Goal: Task Accomplishment & Management: Manage account settings

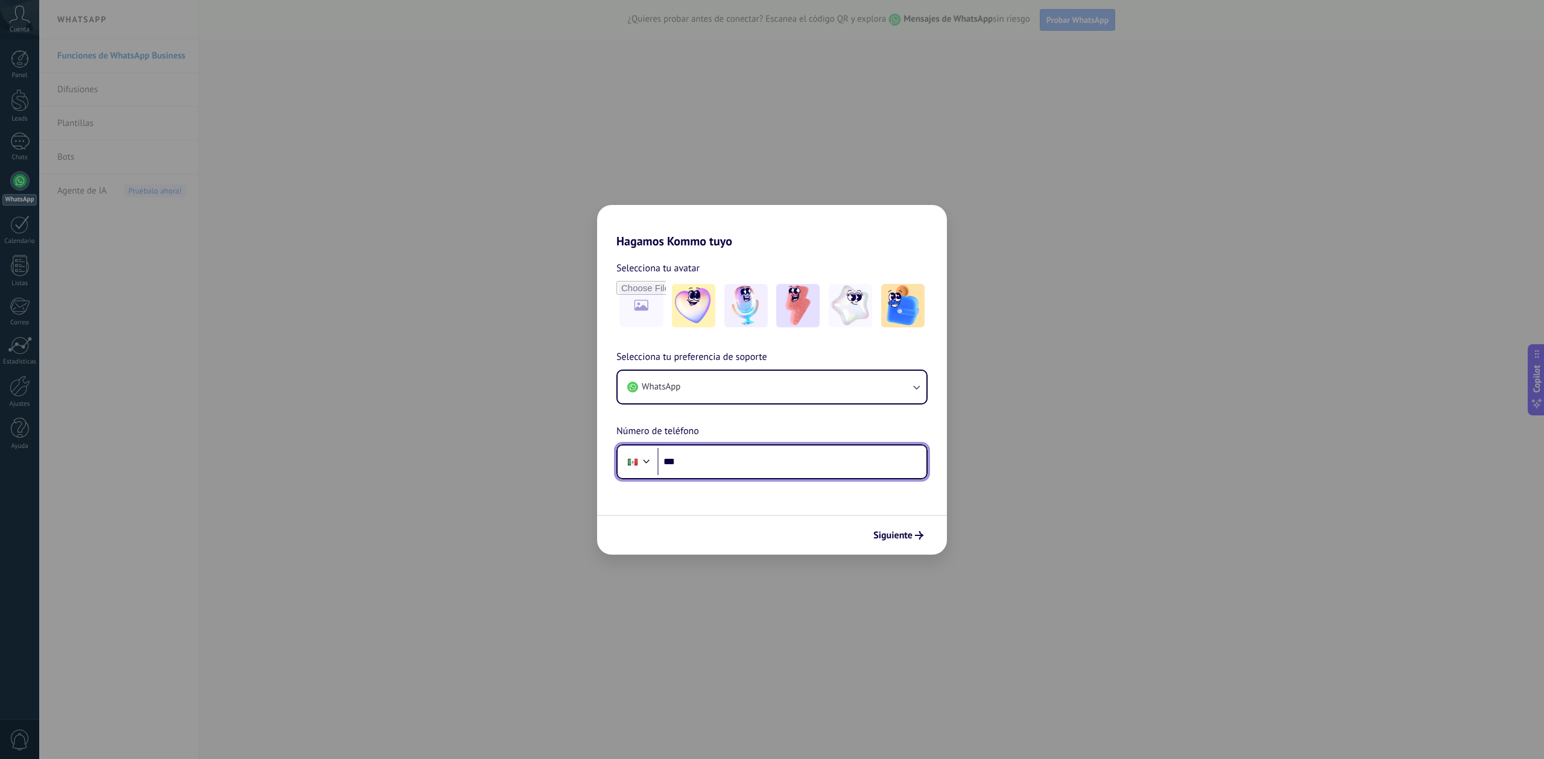
click at [771, 455] on input "***" at bounding box center [791, 462] width 269 height 28
type input "**********"
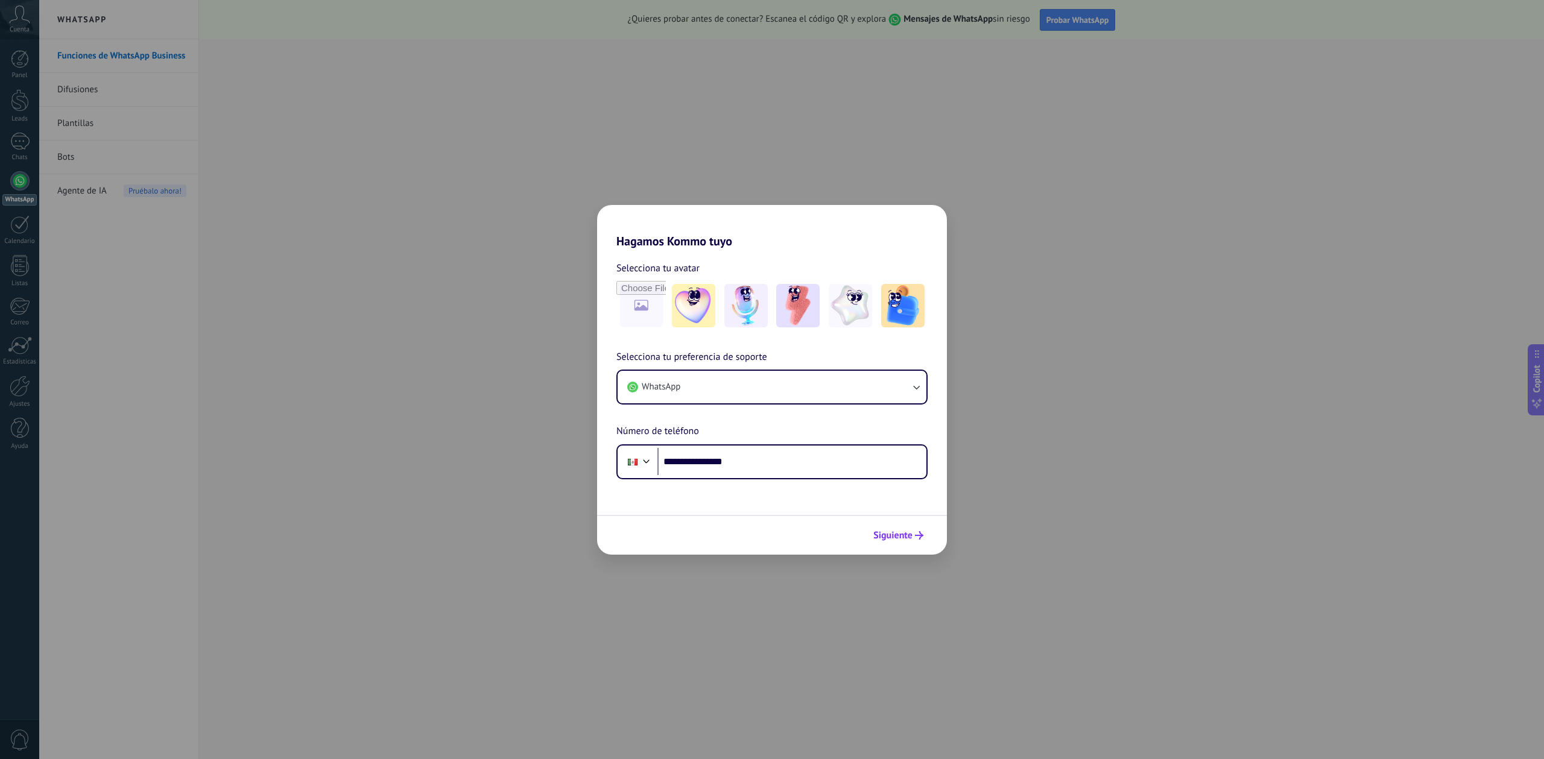
click at [906, 535] on span "Siguiente" at bounding box center [892, 535] width 39 height 8
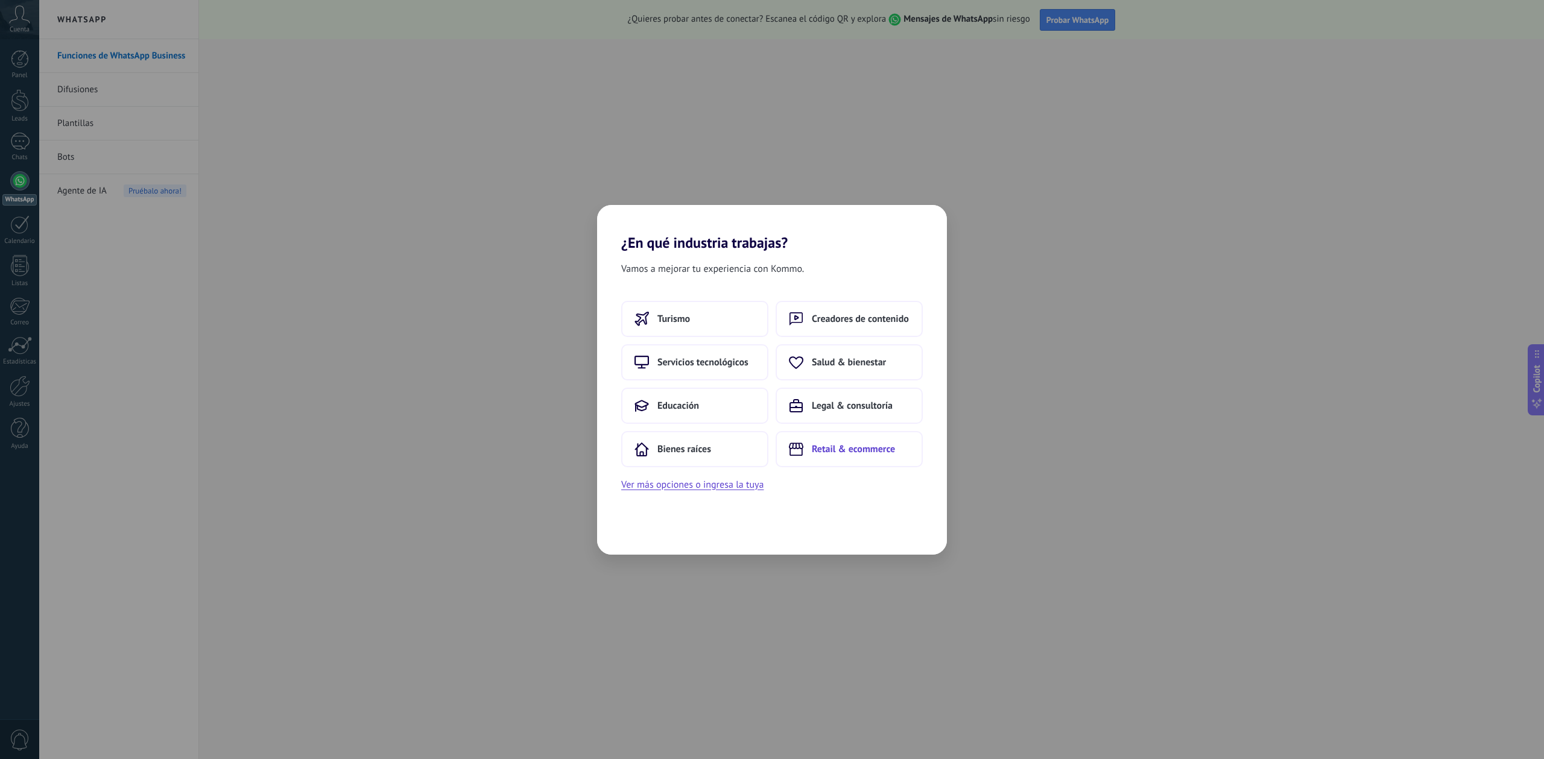
click at [844, 446] on span "Retail & ecommerce" at bounding box center [853, 449] width 83 height 12
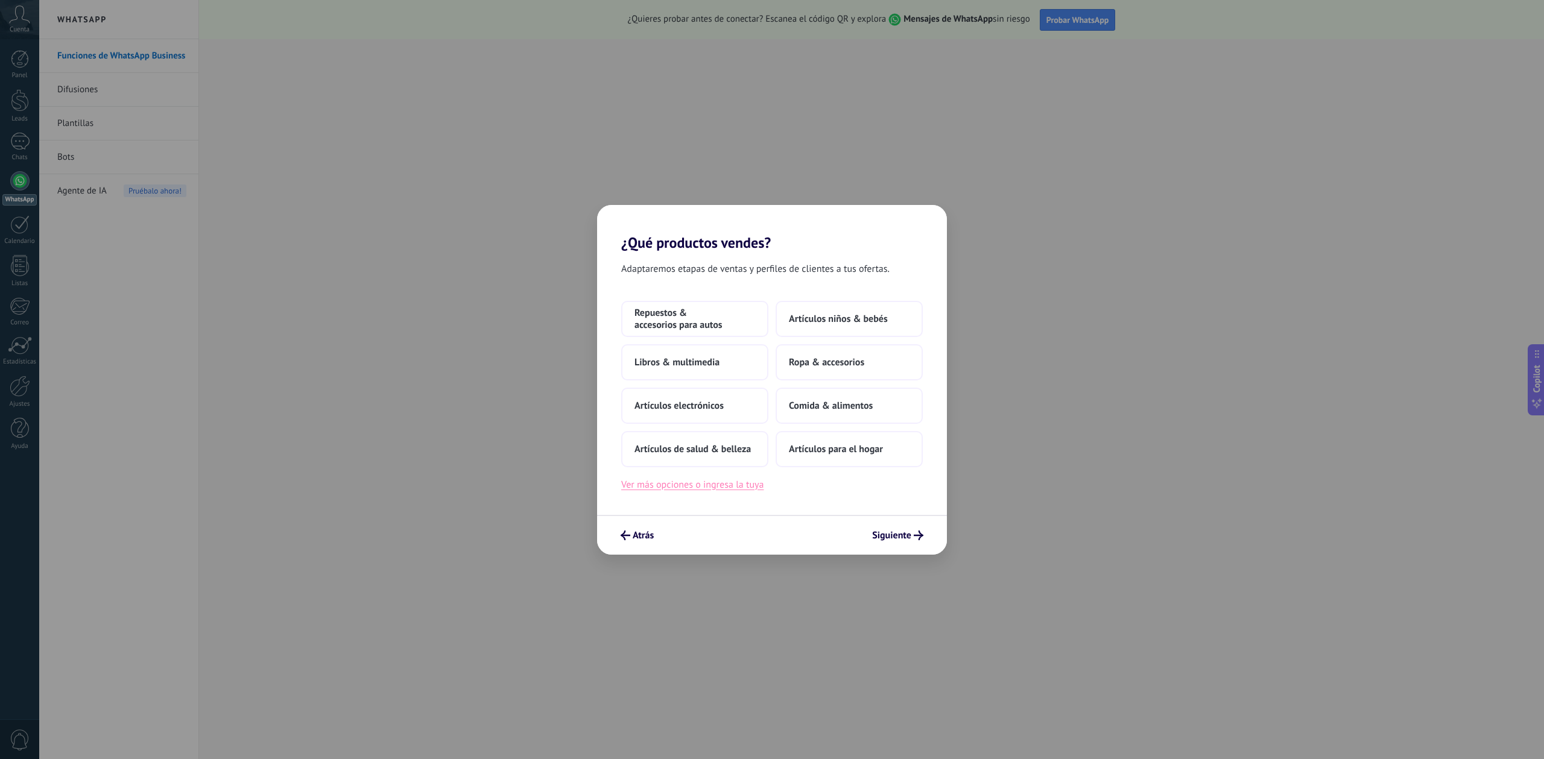
click at [723, 491] on button "Ver más opciones o ingresa la tuya" at bounding box center [692, 485] width 142 height 16
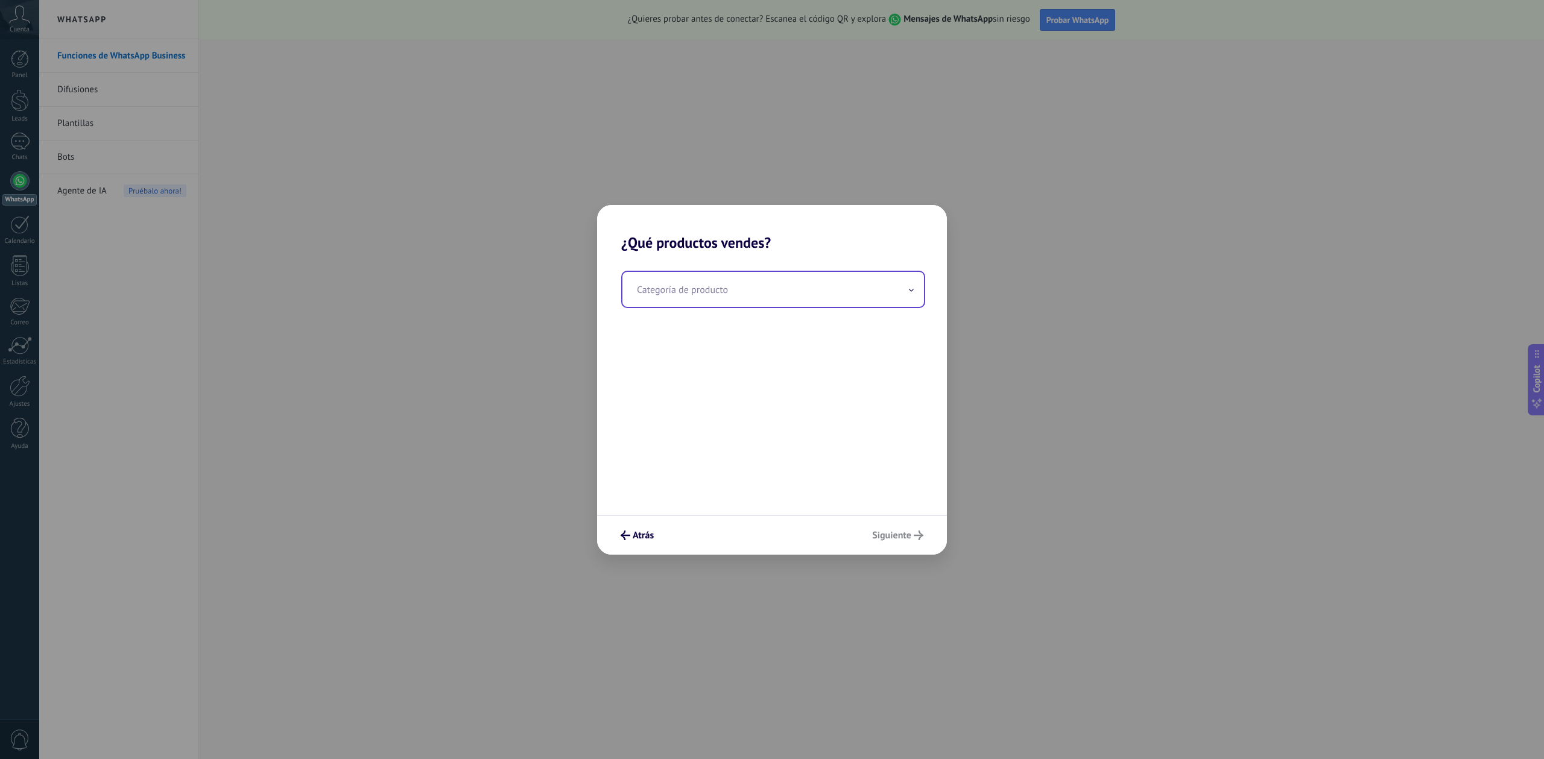
click at [739, 289] on input "text" at bounding box center [773, 289] width 302 height 35
type input "*******"
click at [643, 532] on span "Atrás" at bounding box center [643, 535] width 21 height 8
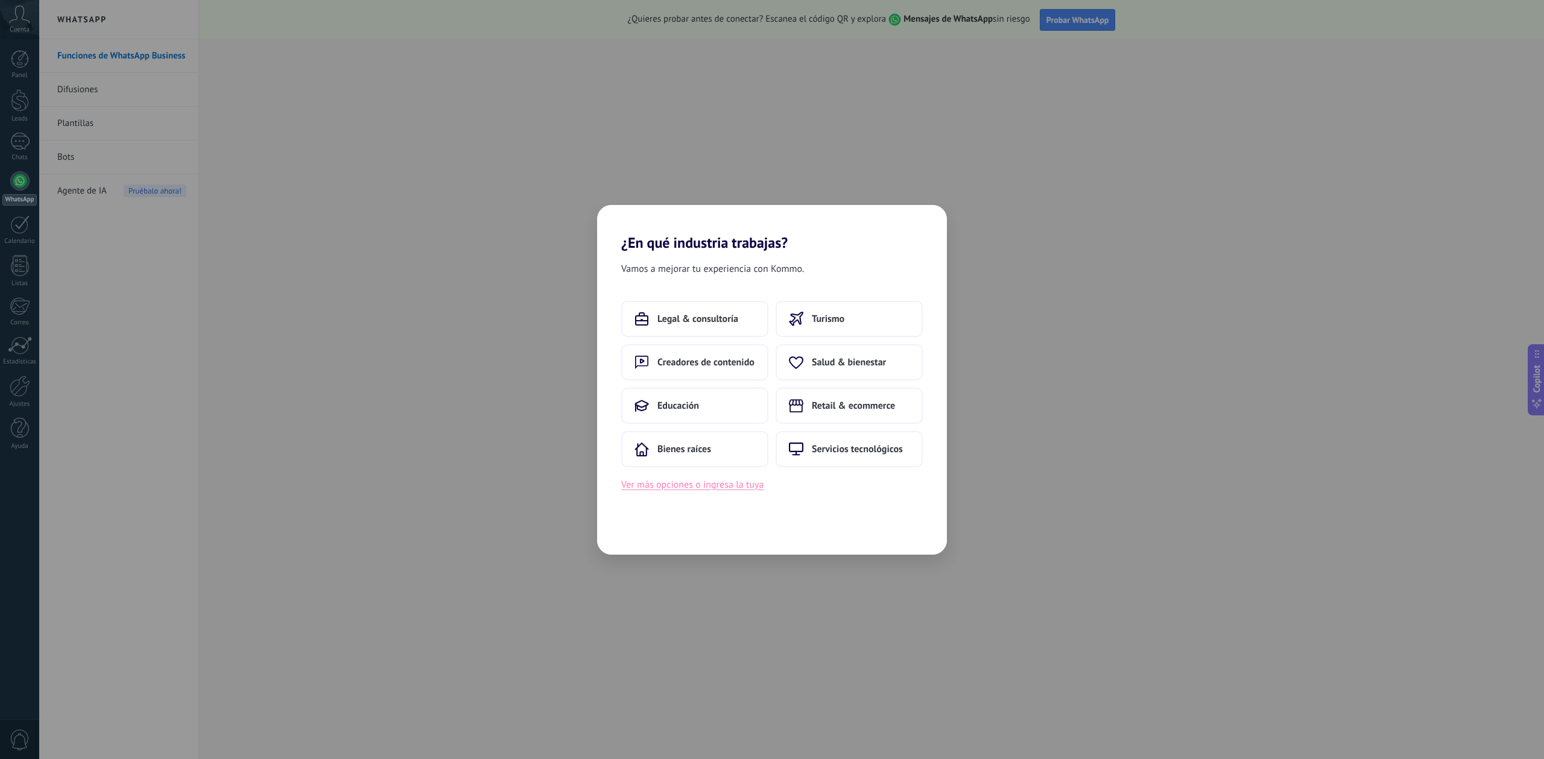
click at [703, 488] on button "Ver más opciones o ingresa la tuya" at bounding box center [692, 485] width 142 height 16
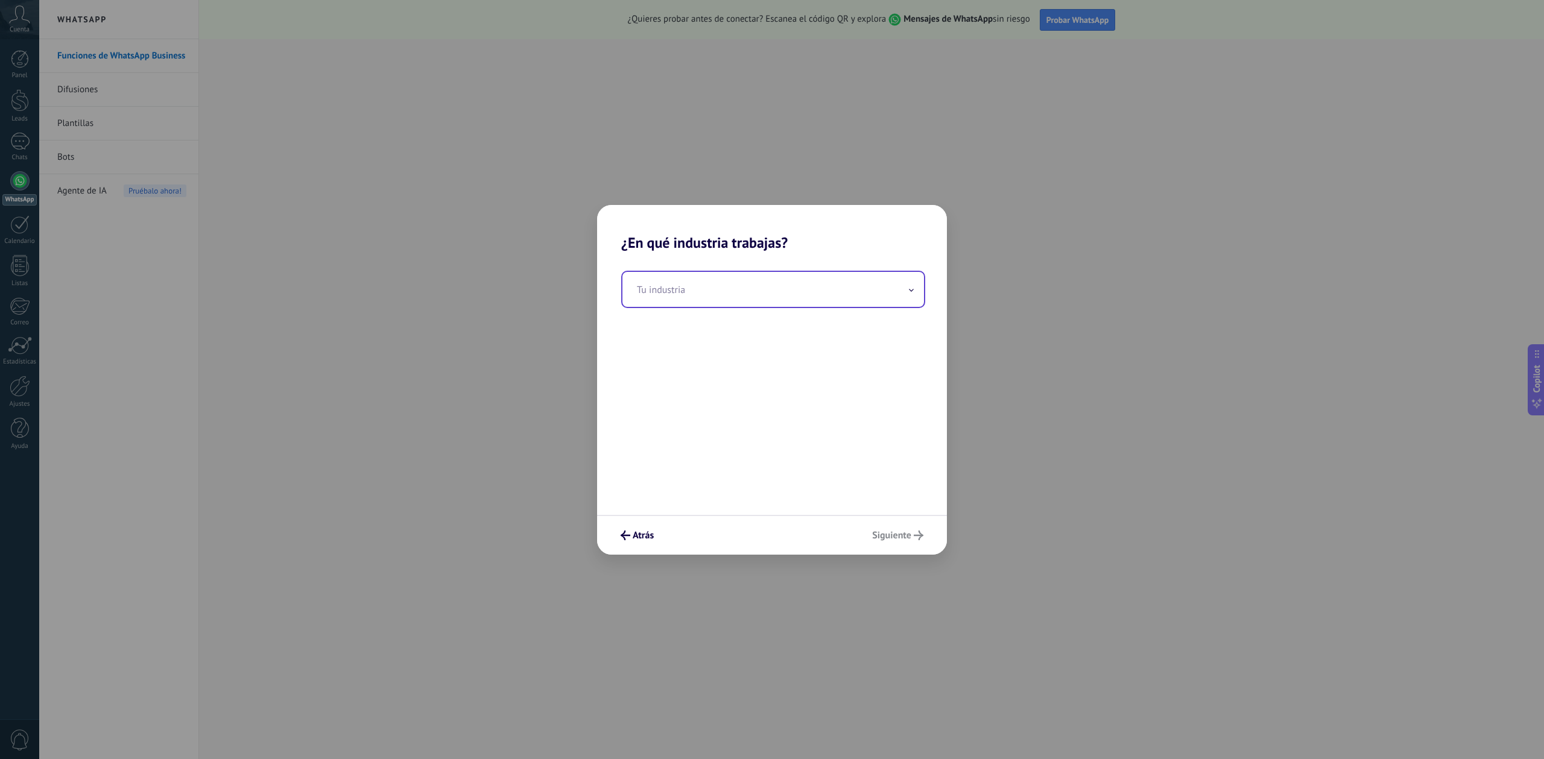
click at [722, 297] on input "text" at bounding box center [773, 289] width 302 height 35
type input "**********"
click at [781, 375] on div "**********" at bounding box center [772, 383] width 350 height 264
click at [903, 538] on span "Siguiente" at bounding box center [891, 535] width 39 height 8
click at [807, 322] on button "2–5" at bounding box center [848, 319] width 147 height 36
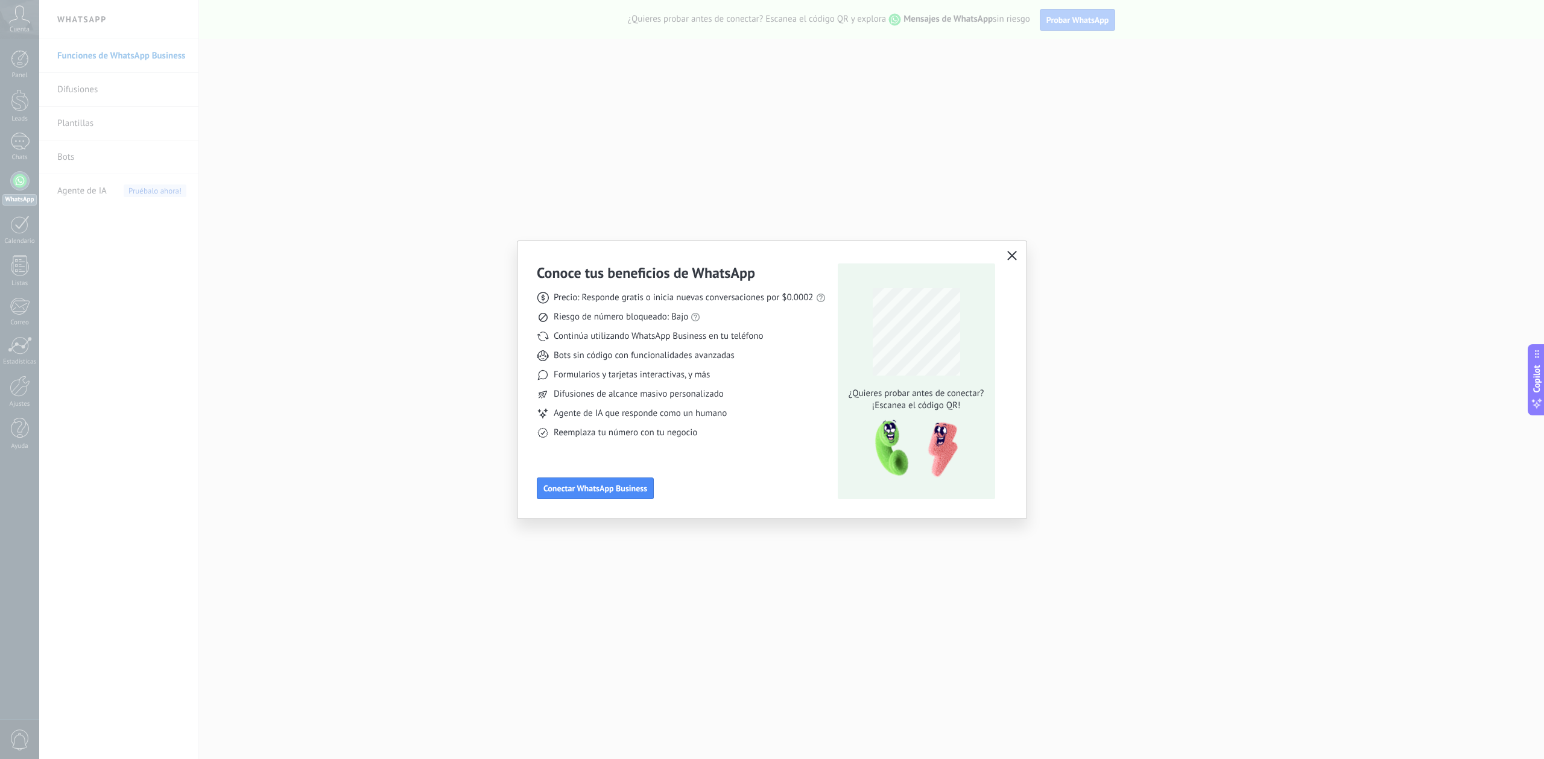
click at [1013, 256] on icon "button" at bounding box center [1012, 256] width 10 height 10
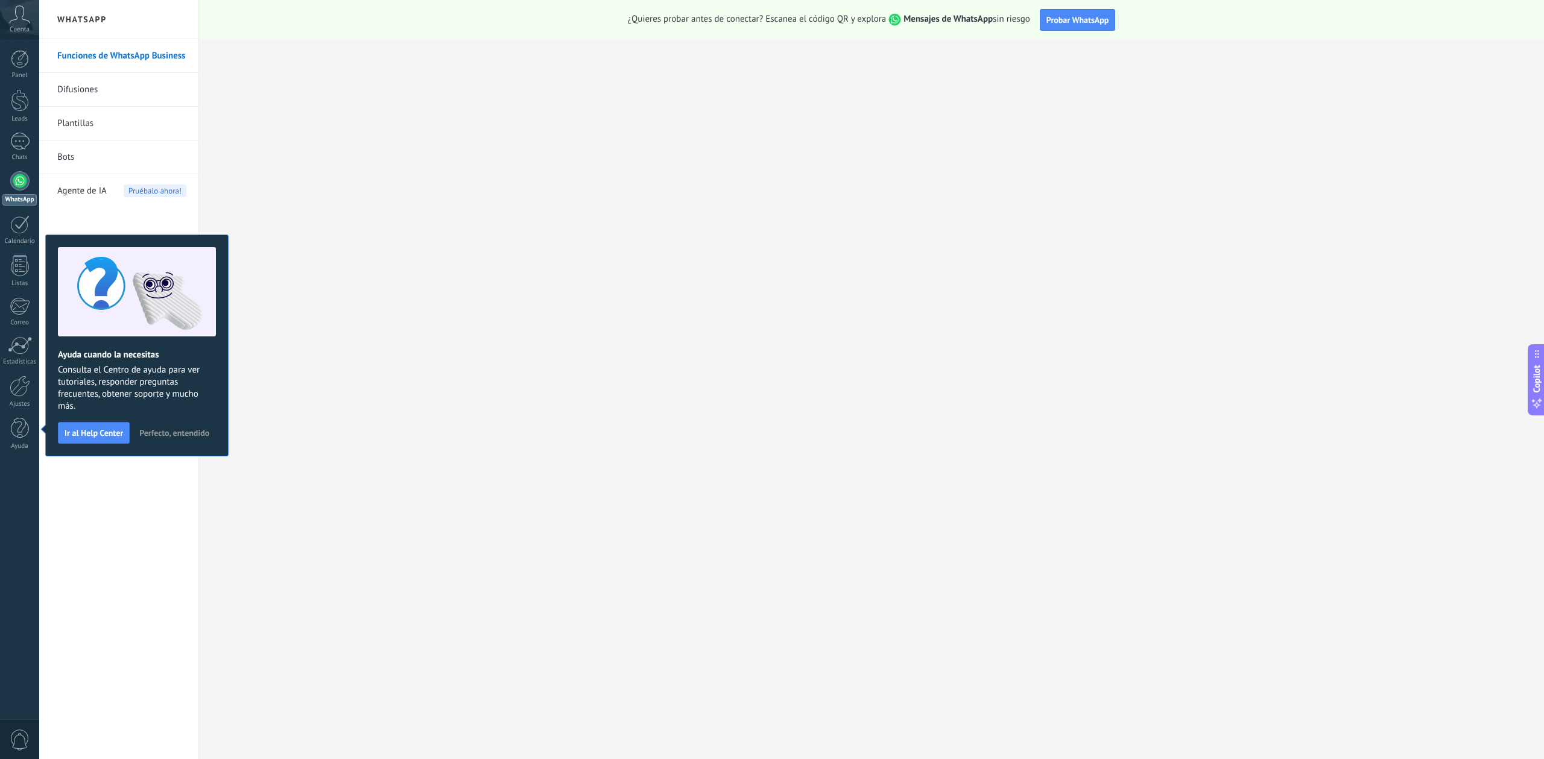
click at [165, 432] on span "Perfecto, entendido" at bounding box center [174, 433] width 70 height 8
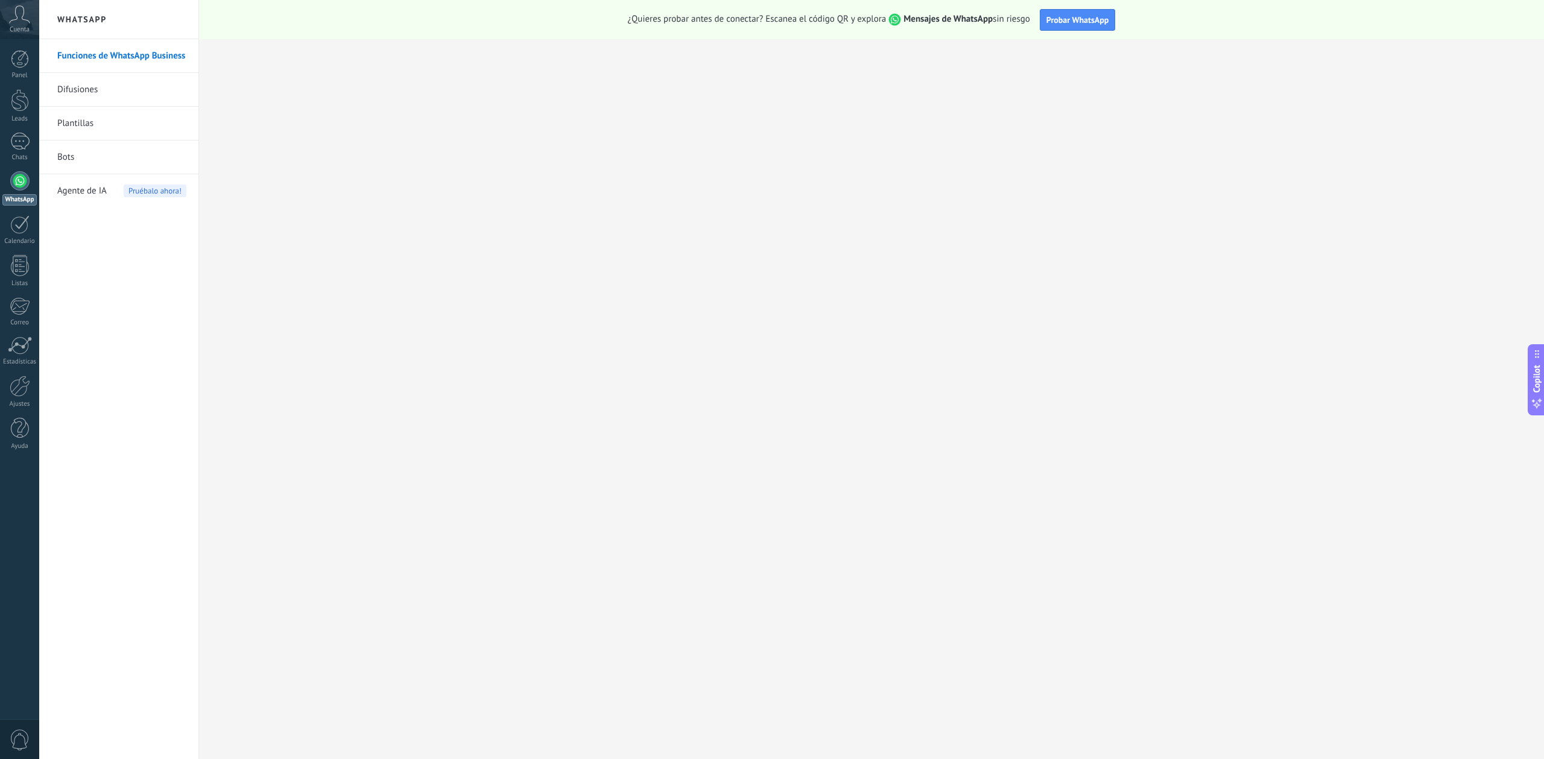
click at [23, 33] on span "Cuenta" at bounding box center [20, 30] width 20 height 8
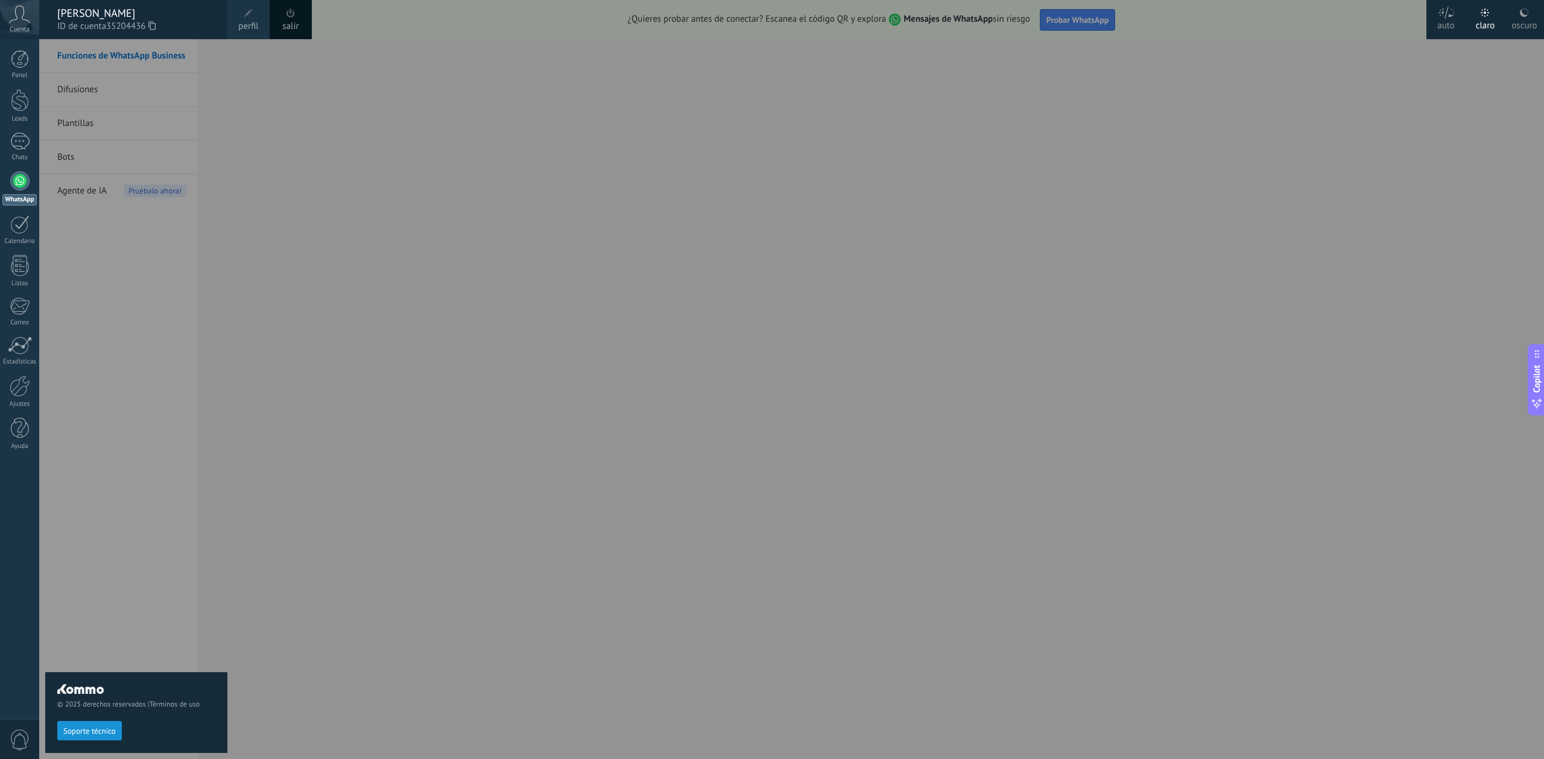
click at [247, 31] on span "perfil" at bounding box center [248, 26] width 20 height 13
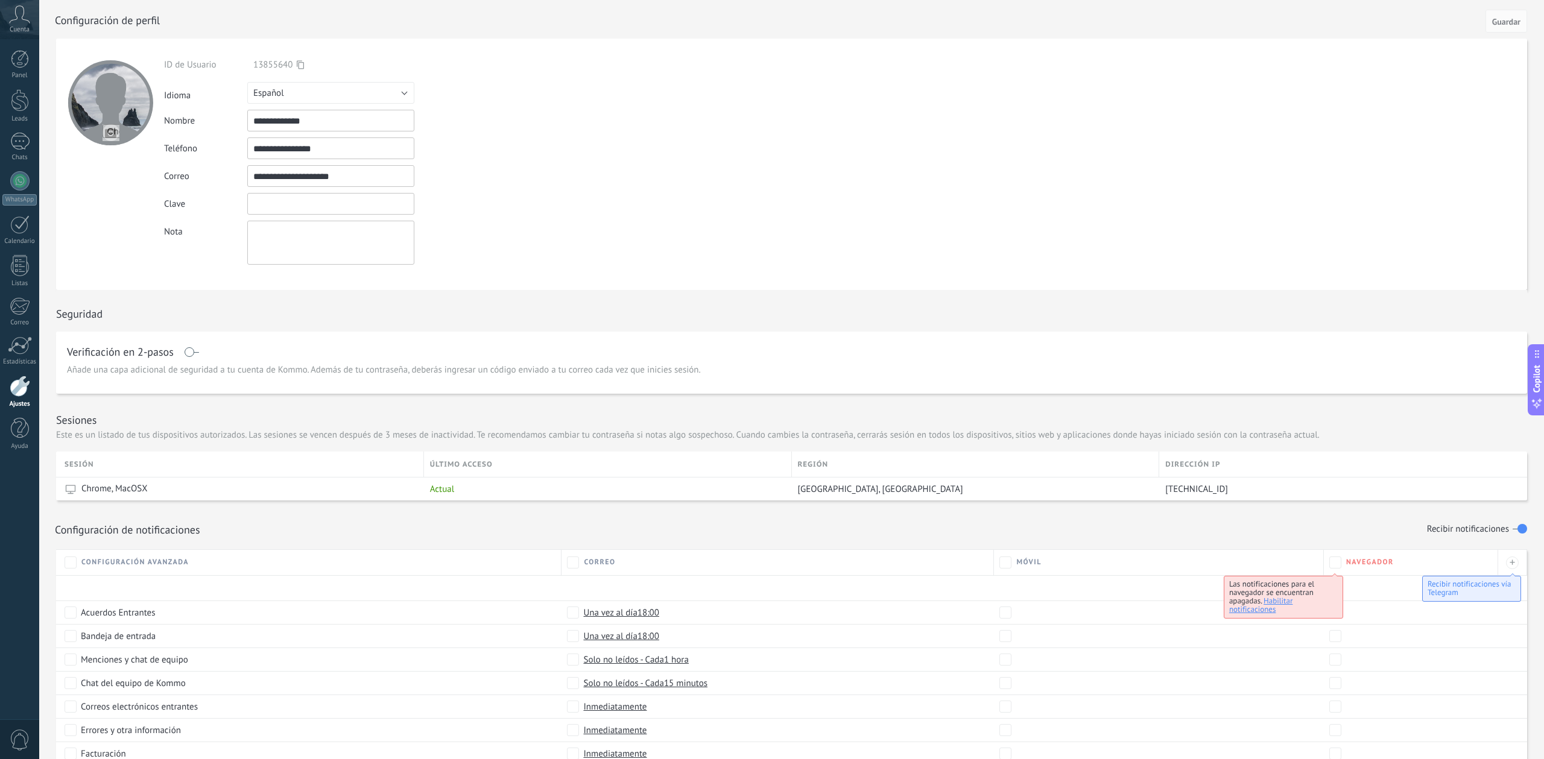
click at [314, 200] on input "textbox" at bounding box center [330, 204] width 167 height 22
click at [630, 210] on form "**********" at bounding box center [791, 164] width 1471 height 251
click at [26, 27] on span "Cuenta" at bounding box center [20, 30] width 20 height 8
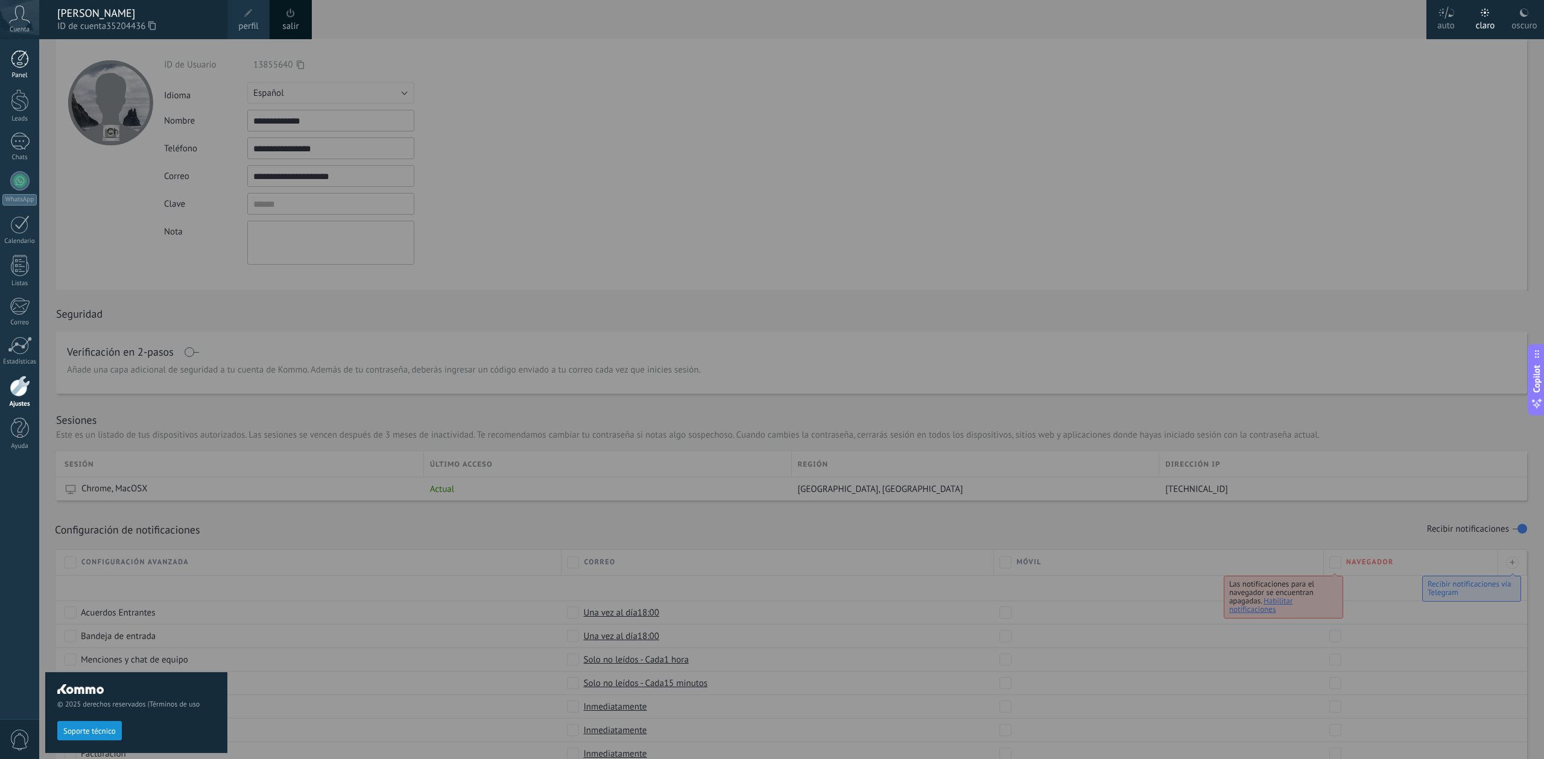
click at [19, 66] on div at bounding box center [20, 59] width 18 height 18
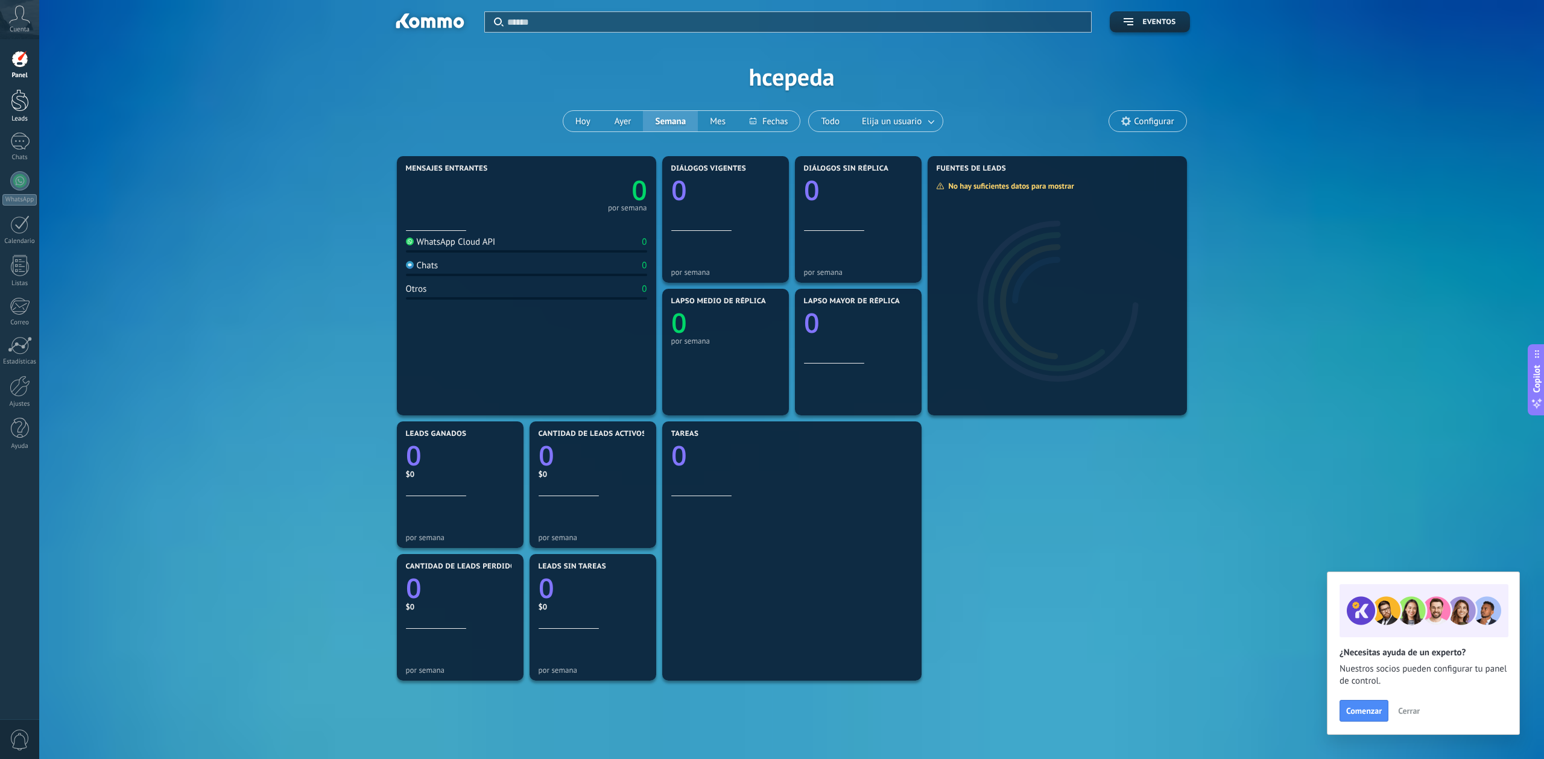
click at [23, 110] on div at bounding box center [20, 100] width 18 height 22
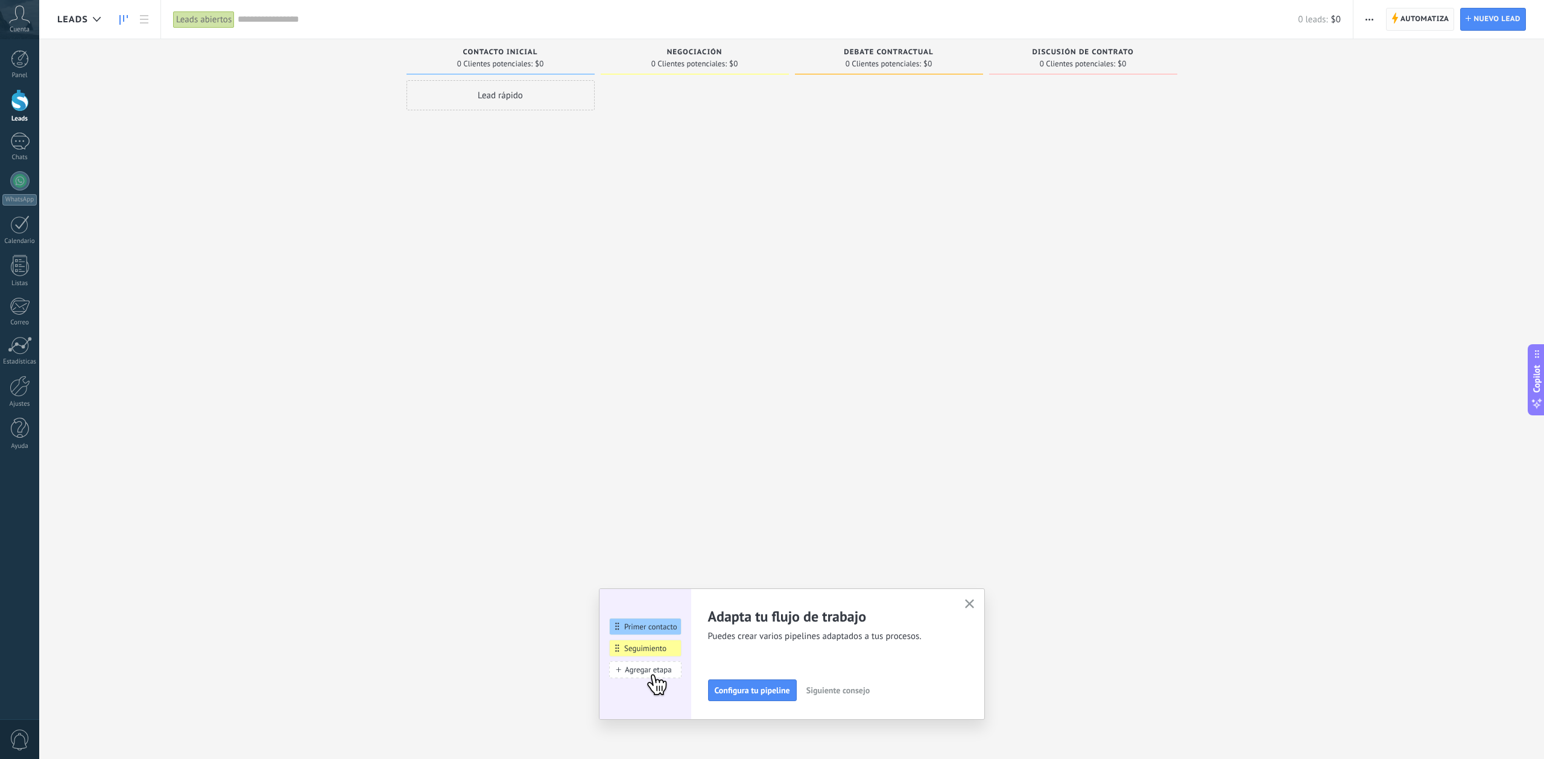
click at [1414, 19] on span "Automatiza" at bounding box center [1424, 19] width 49 height 22
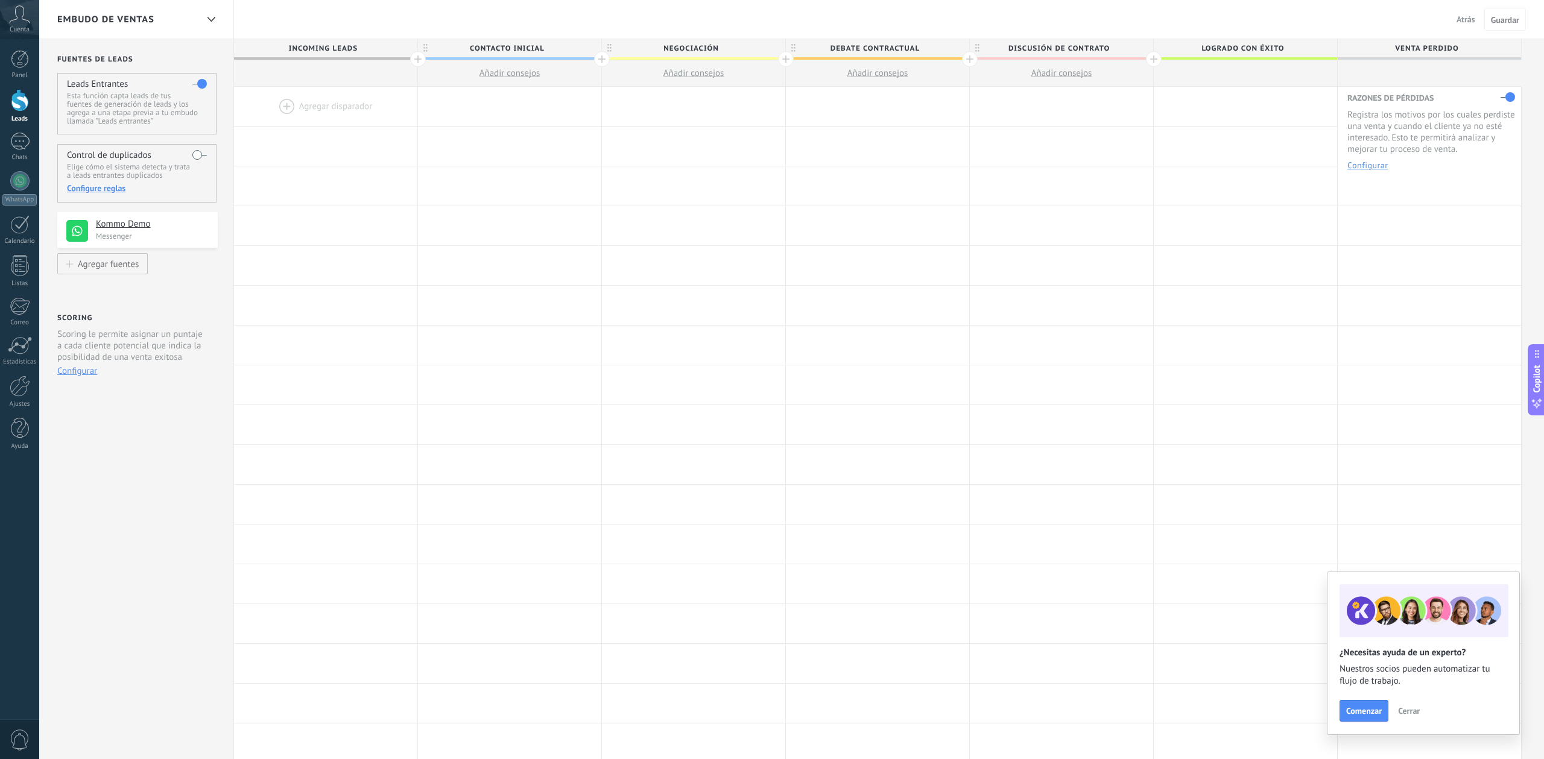
click at [22, 110] on div at bounding box center [20, 100] width 18 height 22
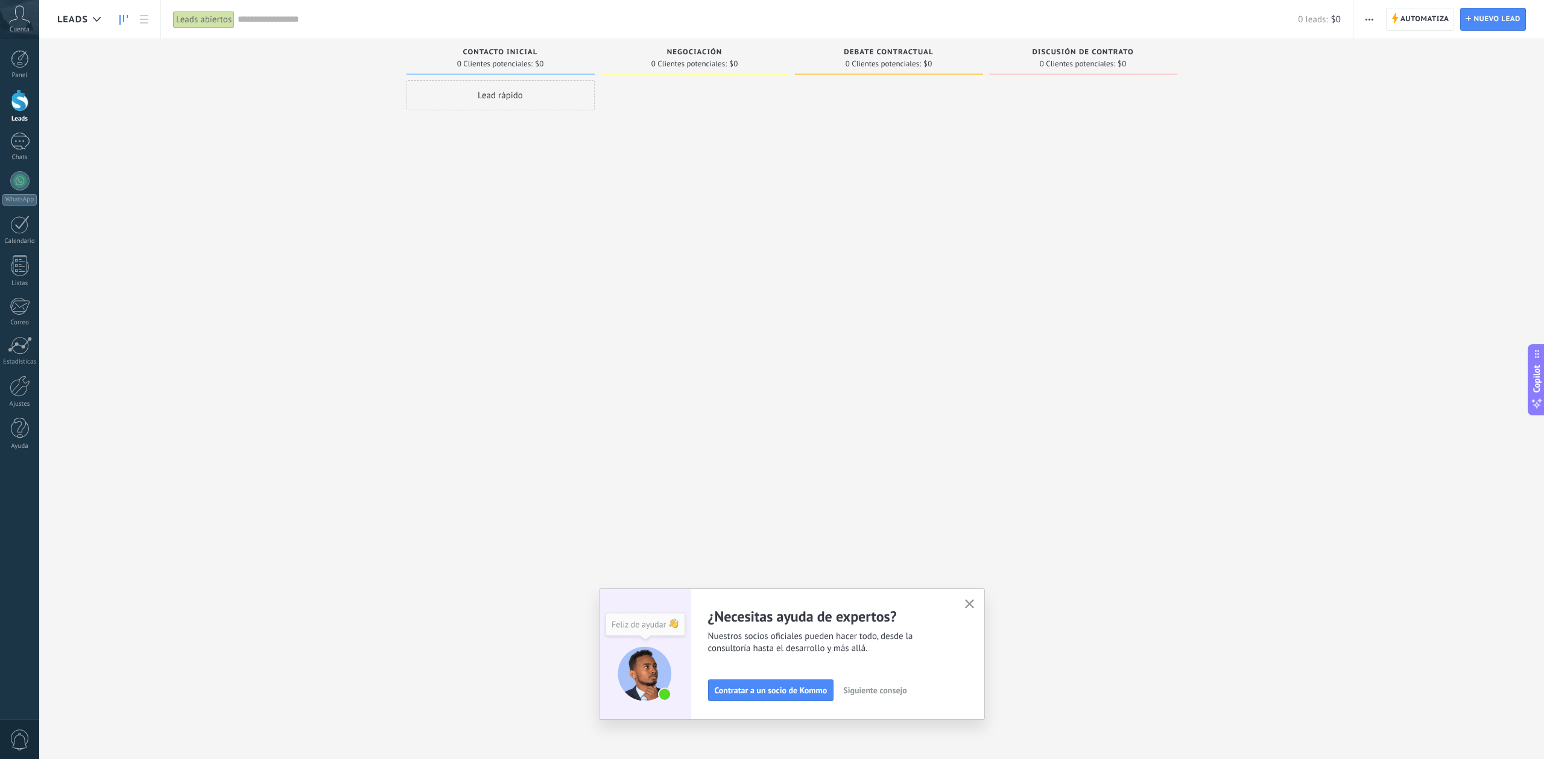
click at [896, 689] on span "Siguiente consejo" at bounding box center [874, 690] width 63 height 8
click at [841, 690] on span "Siguiente consejo" at bounding box center [837, 690] width 63 height 8
click at [863, 696] on button "Siguiente consejo" at bounding box center [837, 690] width 74 height 18
click at [859, 694] on span "Siguiente consejo" at bounding box center [874, 690] width 63 height 8
click at [776, 692] on span "Configura tu pipeline" at bounding box center [752, 690] width 75 height 8
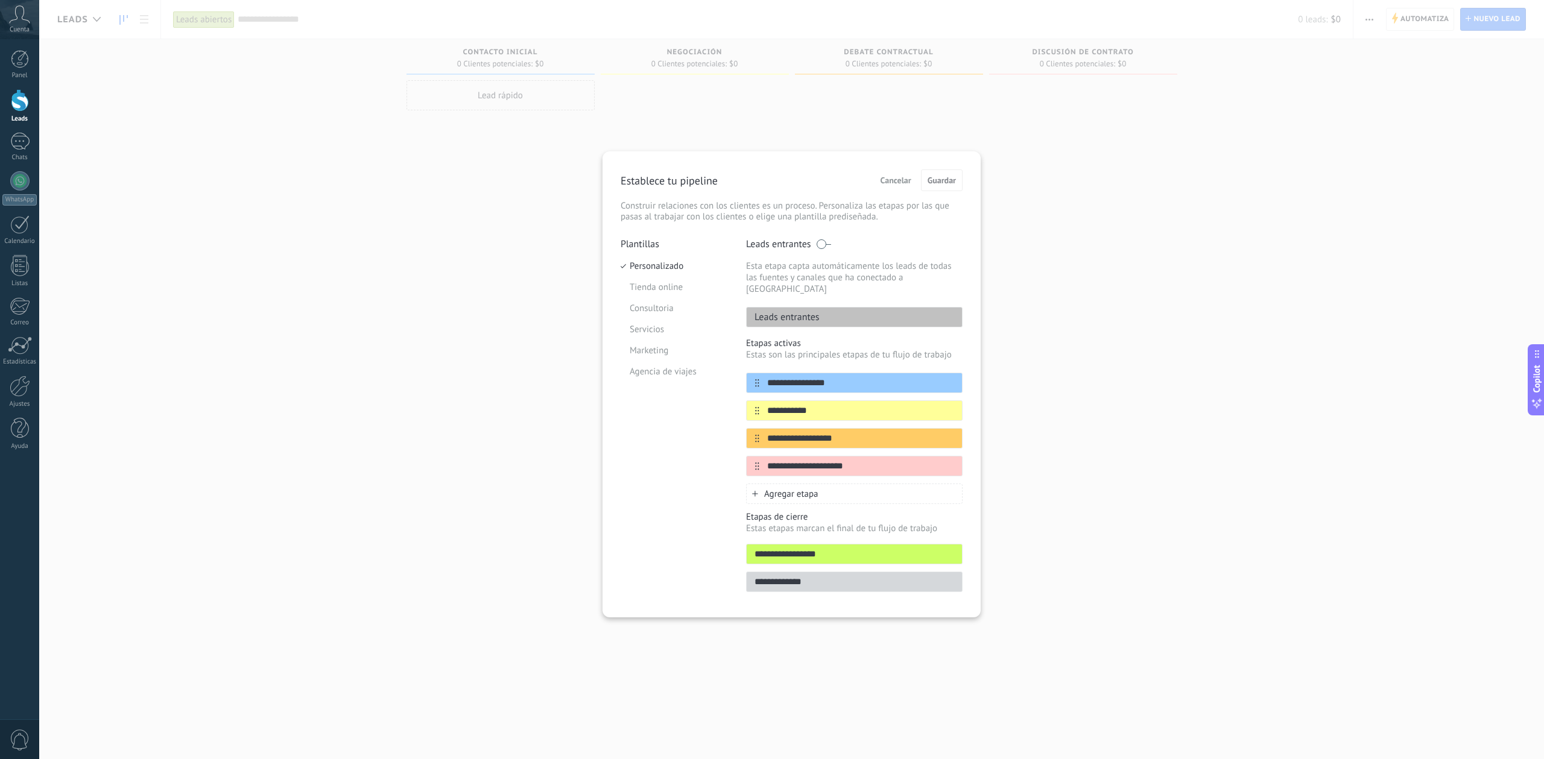
click at [891, 179] on span "Cancelar" at bounding box center [895, 180] width 31 height 8
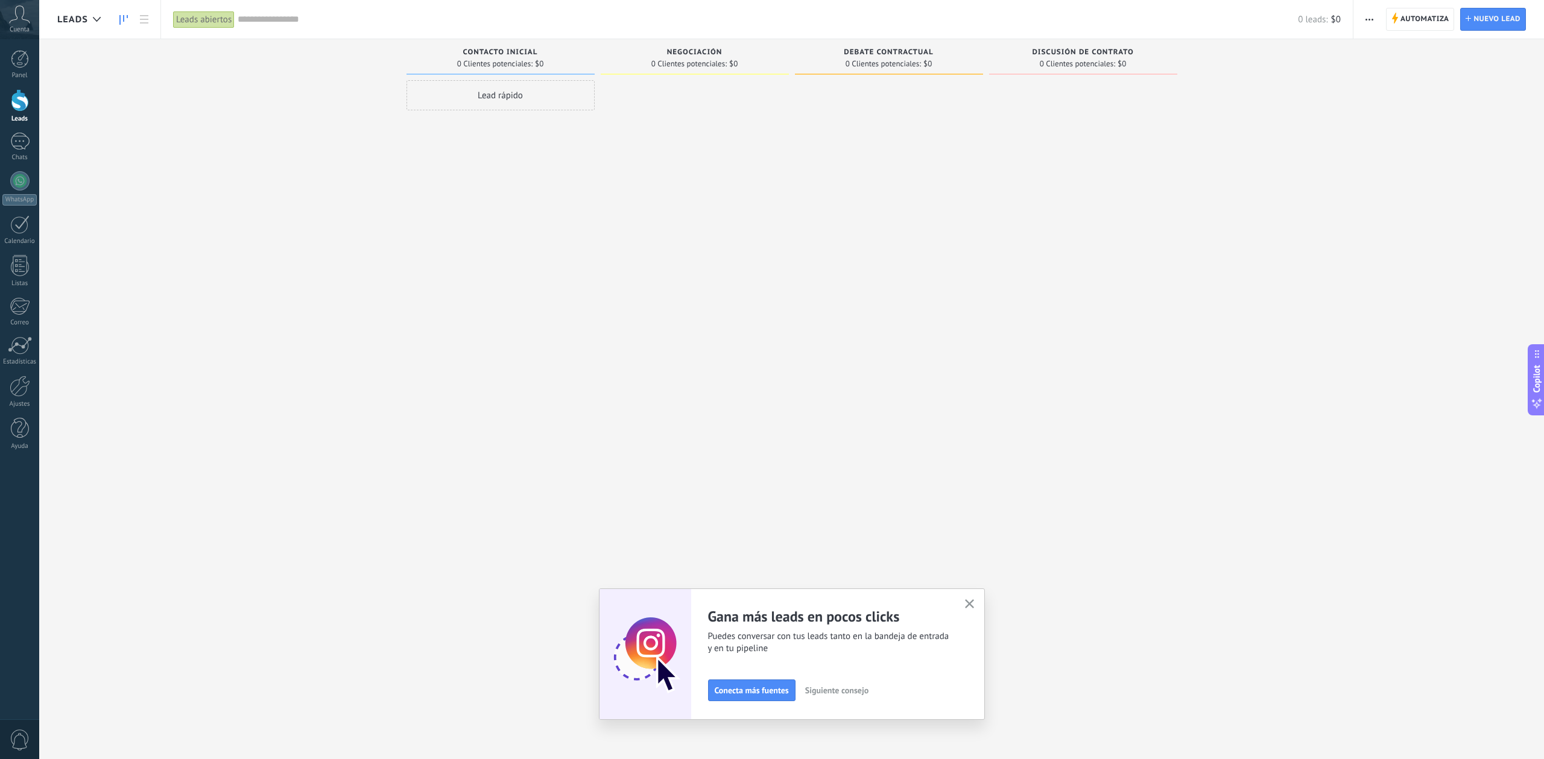
click at [829, 691] on span "Siguiente consejo" at bounding box center [836, 690] width 63 height 8
click at [862, 693] on span "Siguiente consejo" at bounding box center [874, 690] width 63 height 8
click at [756, 692] on span "Configura tu pipeline" at bounding box center [752, 690] width 75 height 8
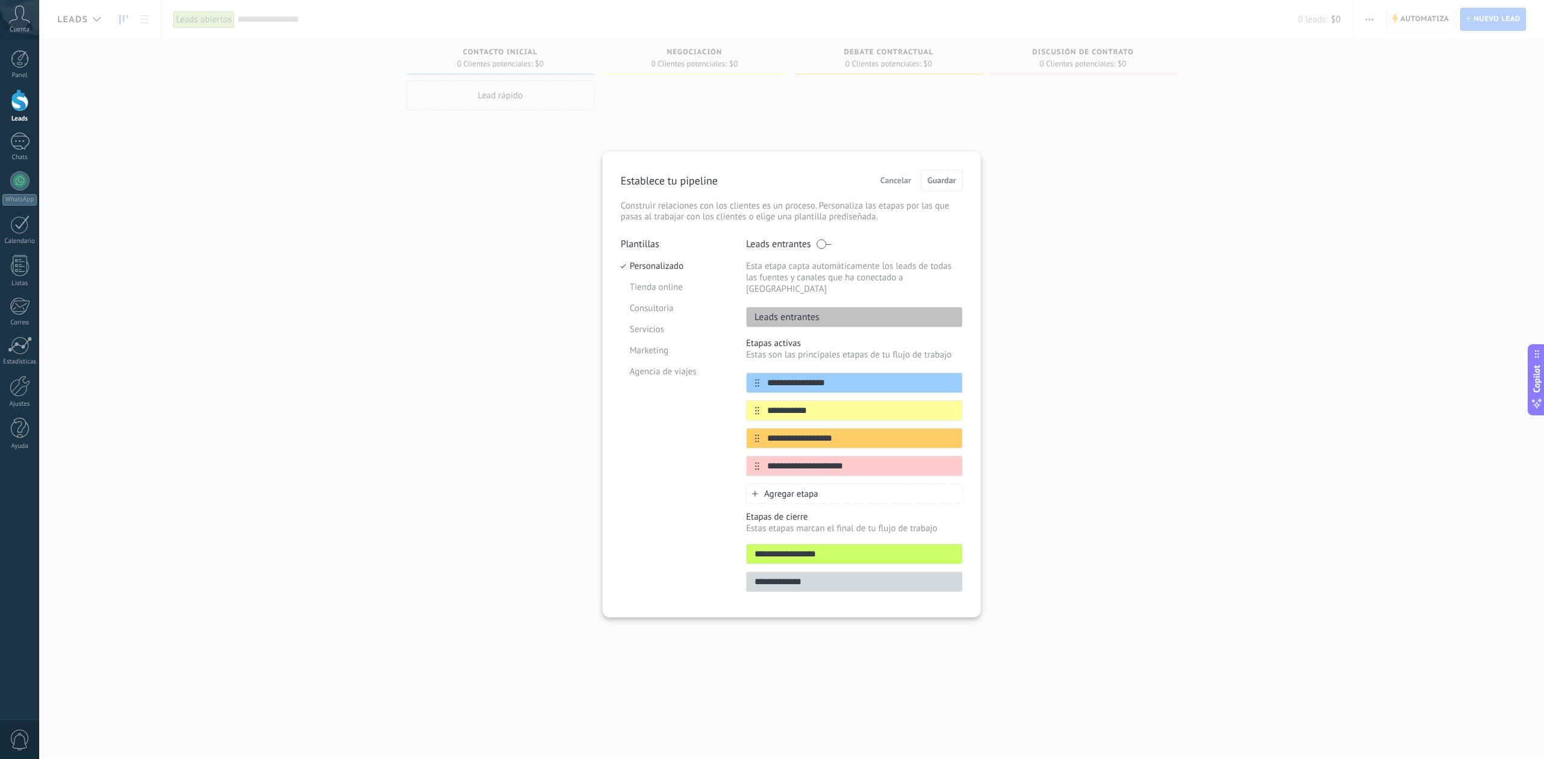
click at [777, 488] on span "Agregar etapa" at bounding box center [791, 493] width 54 height 11
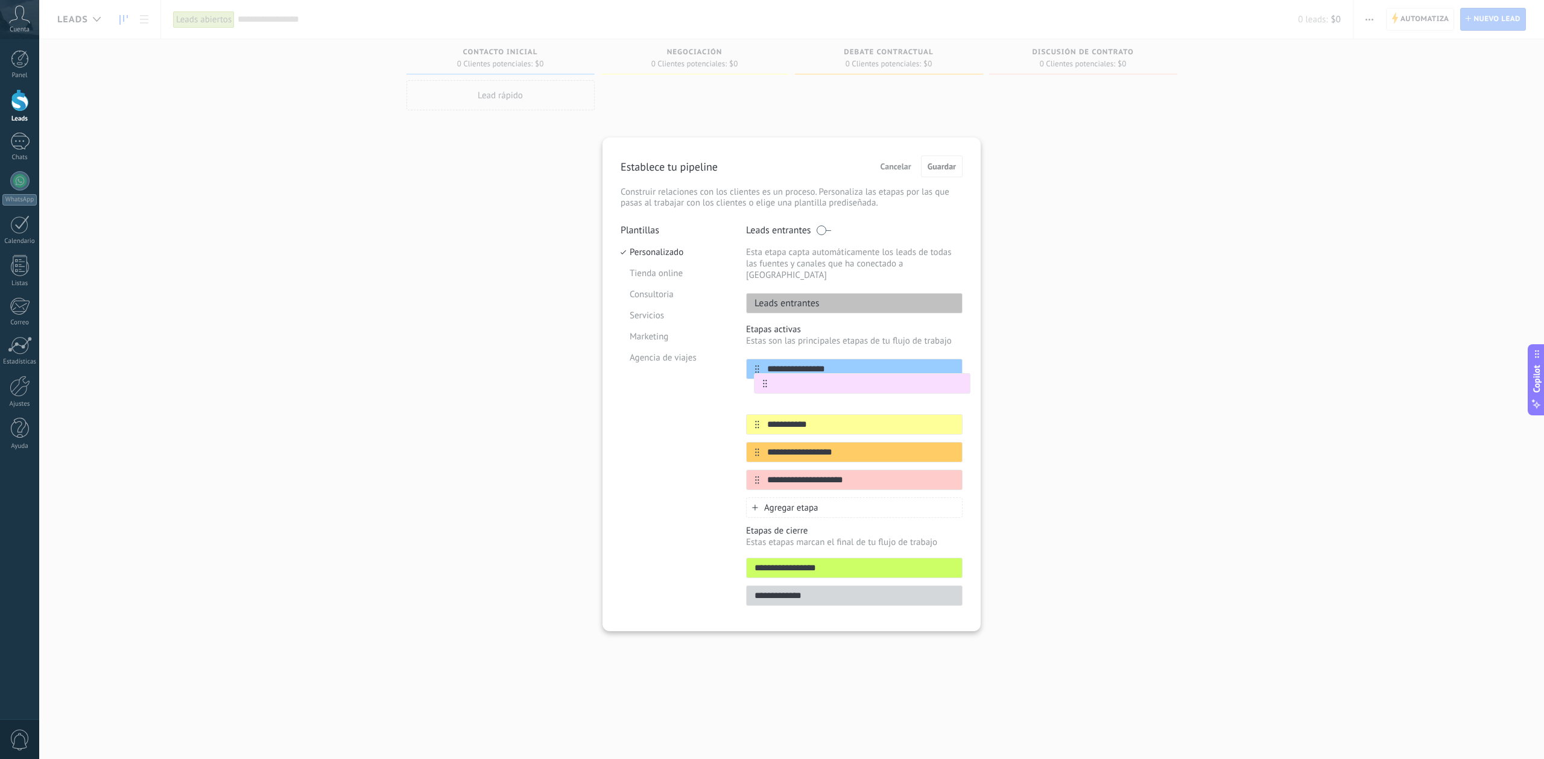
drag, startPoint x: 754, startPoint y: 472, endPoint x: 767, endPoint y: 378, distance: 94.3
click at [767, 378] on div "**********" at bounding box center [854, 424] width 216 height 131
click at [795, 394] on div at bounding box center [854, 397] width 216 height 21
click at [799, 391] on input "text" at bounding box center [846, 397] width 175 height 13
type input "**********"
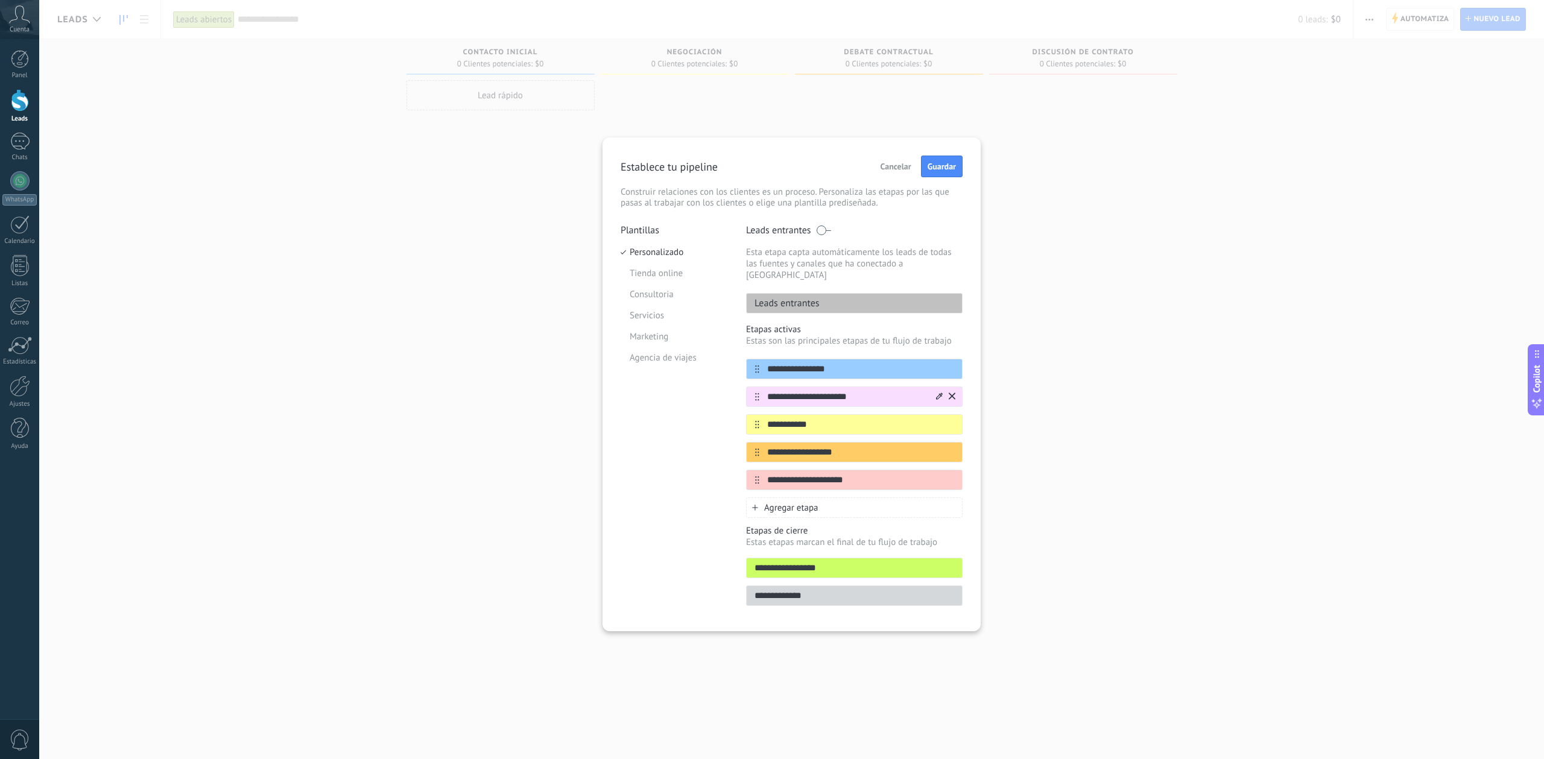
click at [938, 393] on icon at bounding box center [939, 396] width 7 height 7
click at [898, 431] on span at bounding box center [899, 436] width 11 height 11
click at [937, 476] on icon at bounding box center [939, 479] width 7 height 7
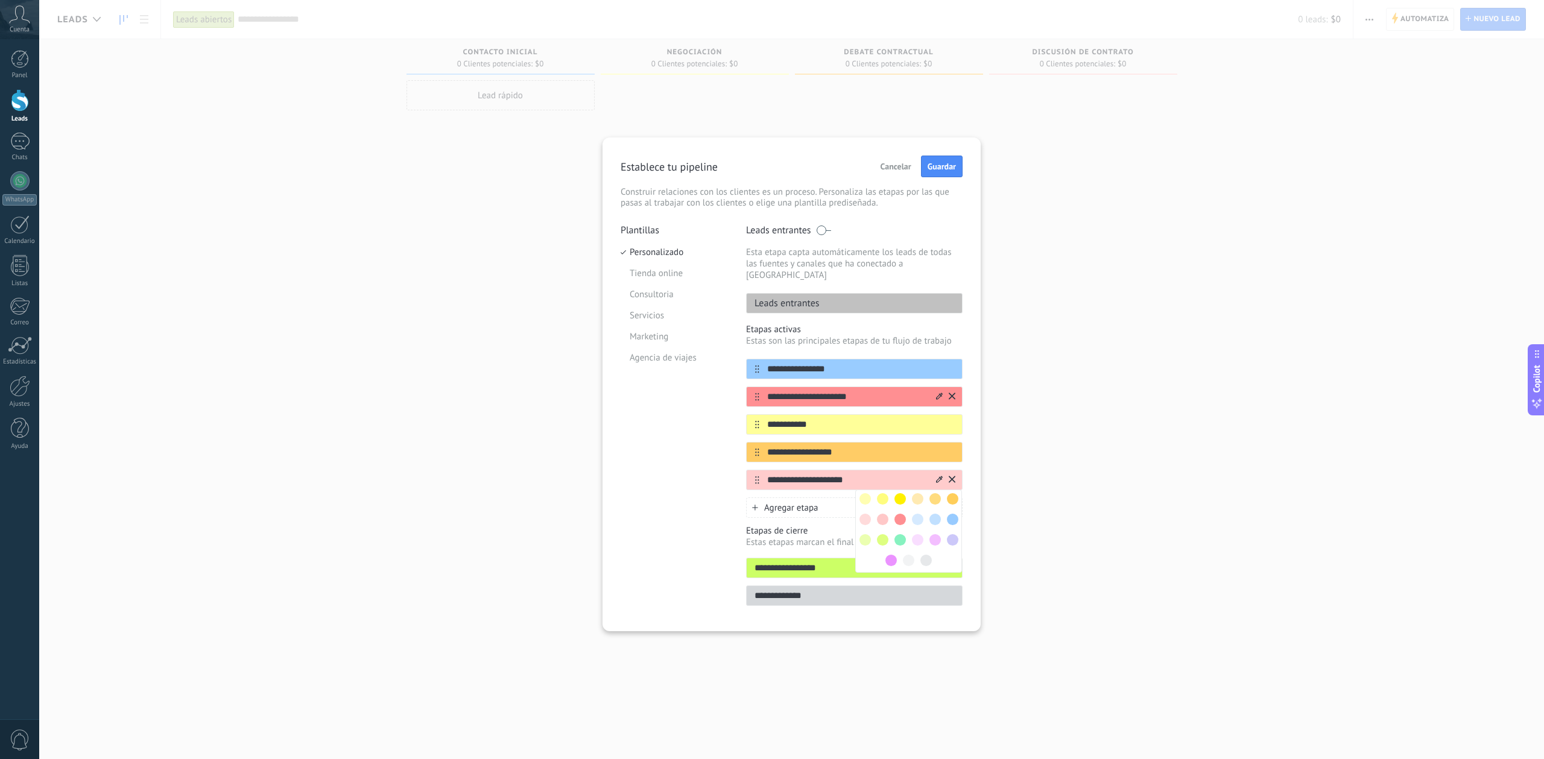
click at [935, 534] on span at bounding box center [934, 539] width 11 height 11
click at [946, 171] on span "Guardar" at bounding box center [941, 166] width 28 height 8
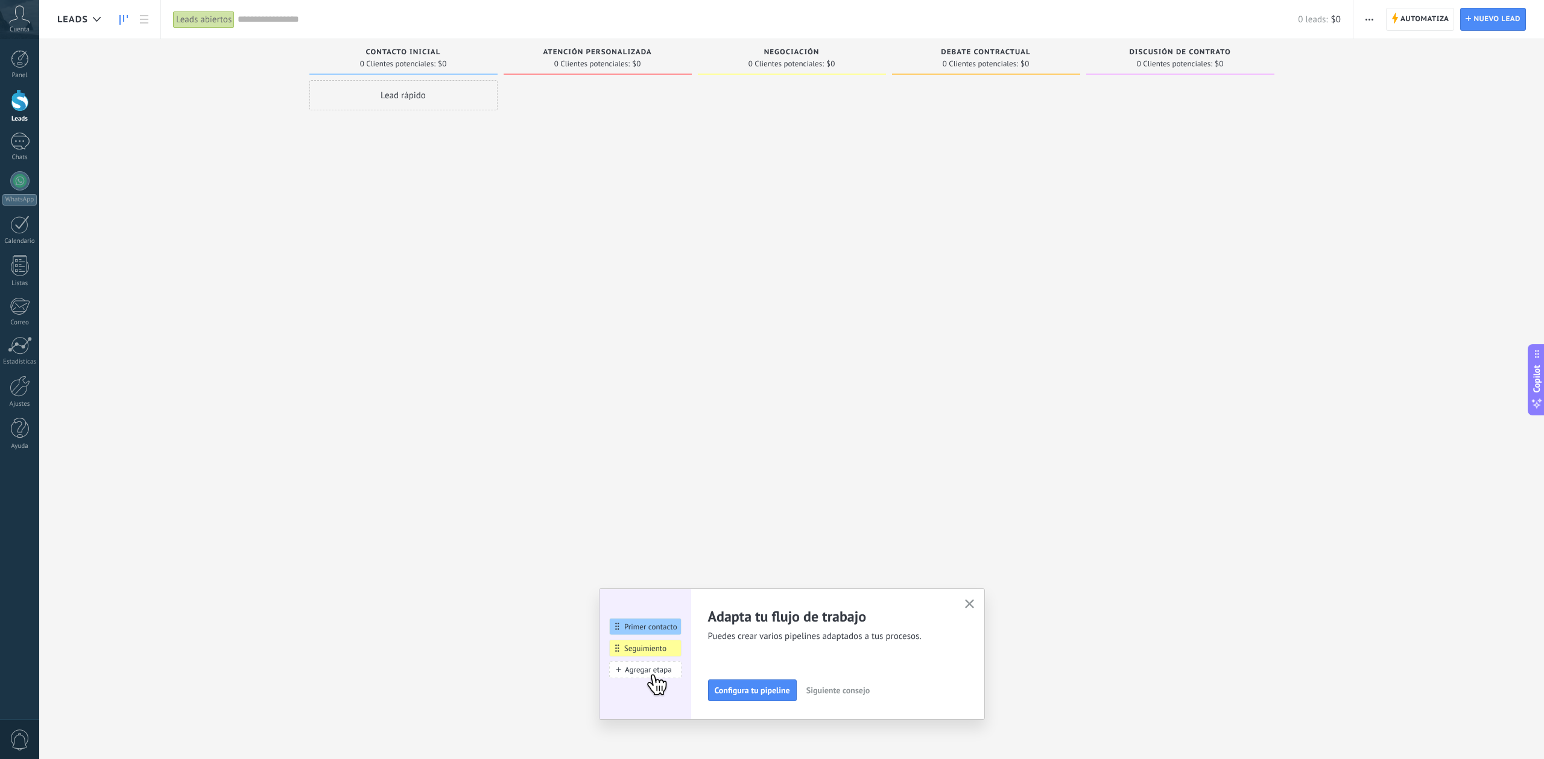
click at [848, 690] on span "Siguiente consejo" at bounding box center [837, 690] width 63 height 8
click at [771, 694] on span "Conecta más fuentes" at bounding box center [752, 690] width 74 height 8
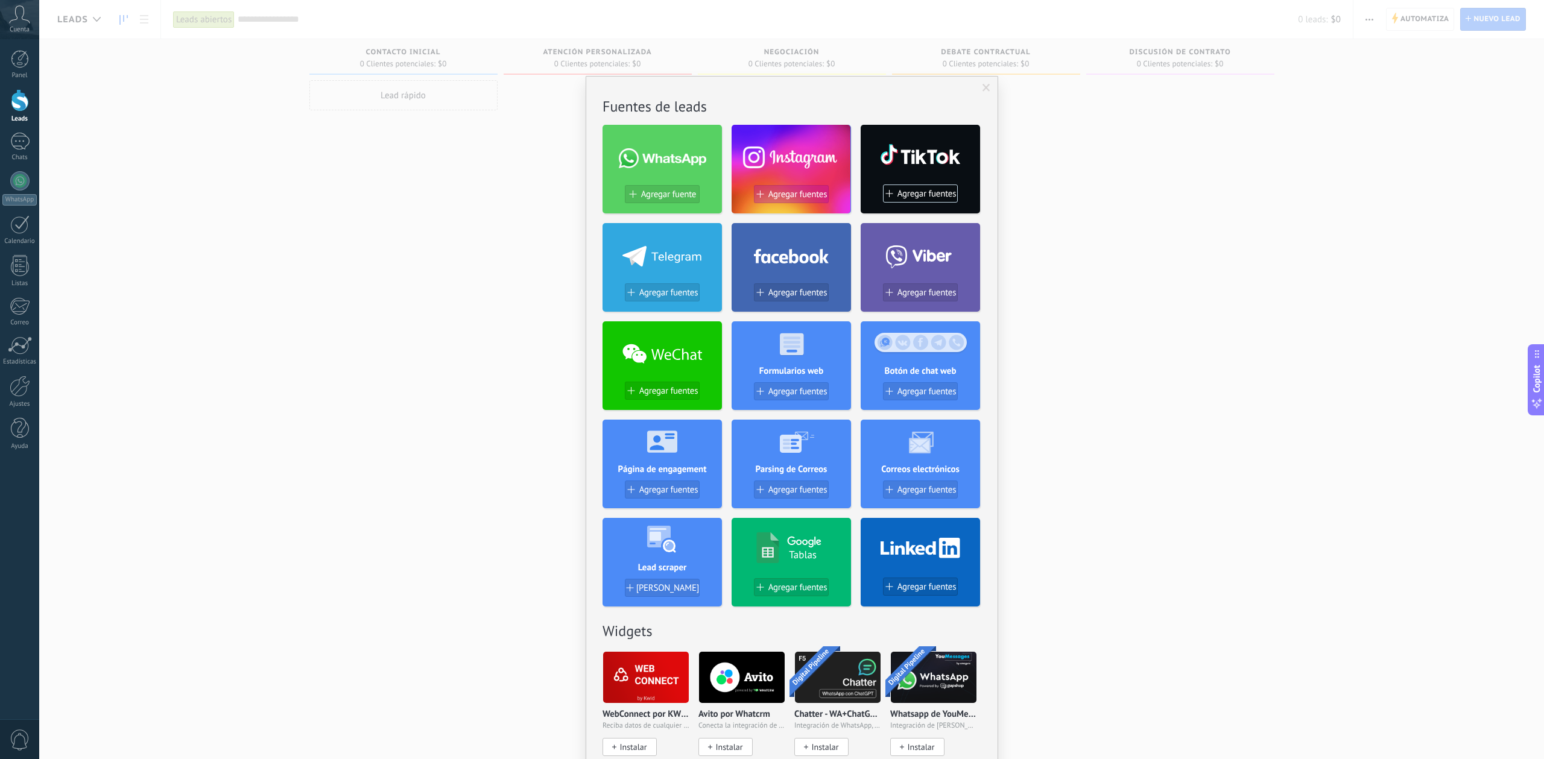
click at [775, 191] on span "Agregar fuentes" at bounding box center [797, 194] width 59 height 10
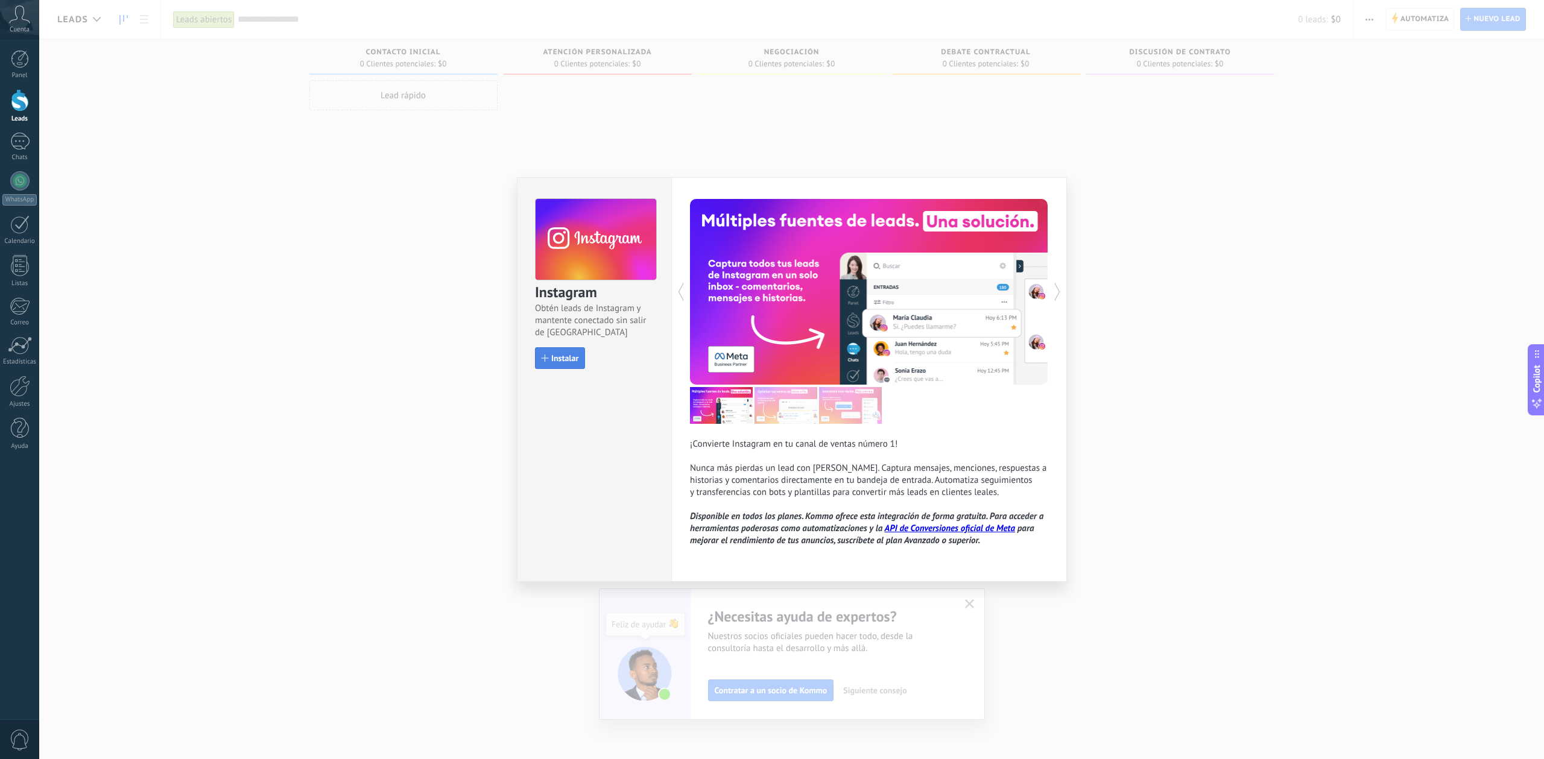
click at [564, 367] on button "Instalar" at bounding box center [560, 358] width 50 height 22
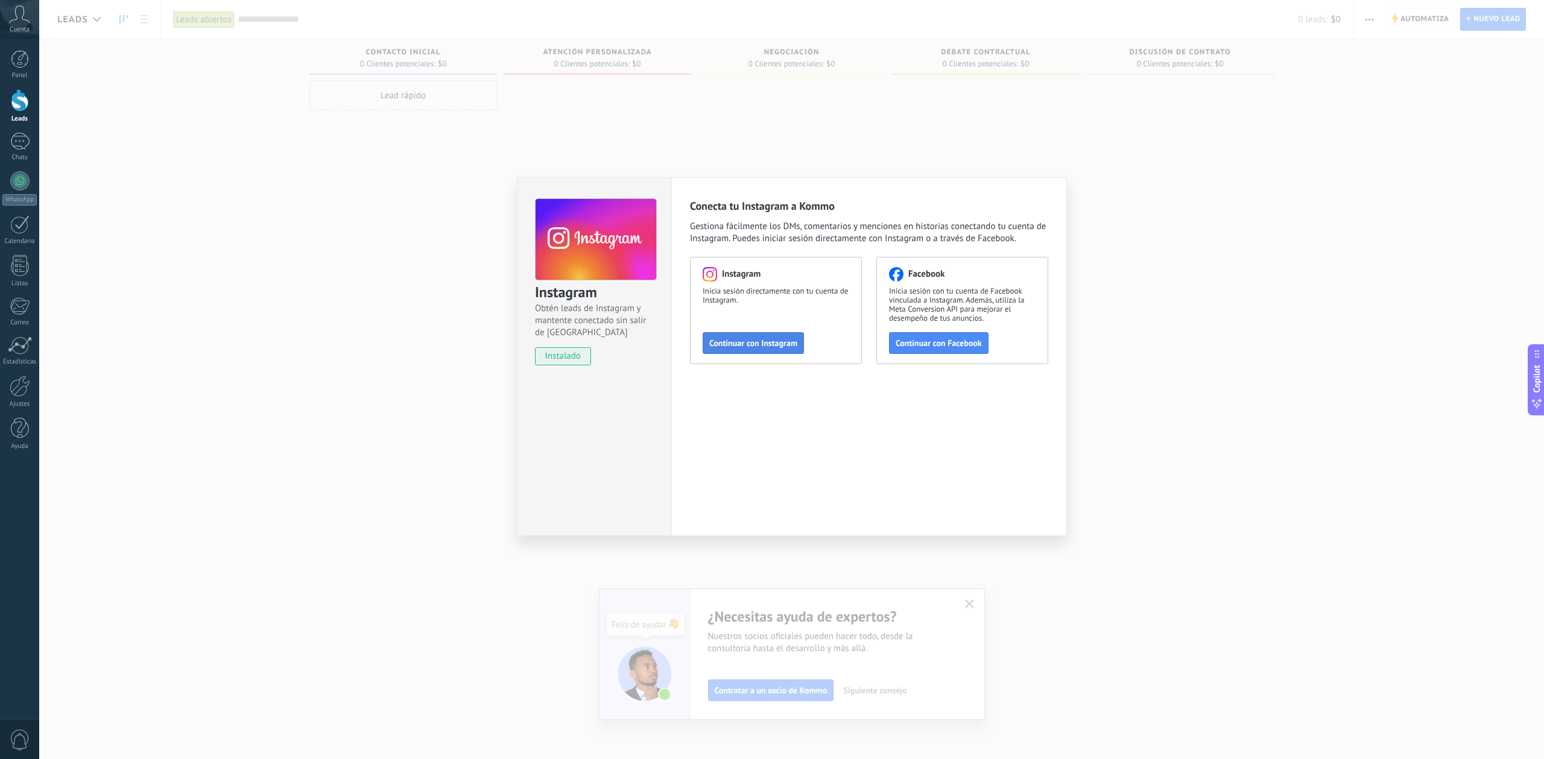
click at [794, 344] on span "Continuar con Instagram" at bounding box center [753, 343] width 88 height 8
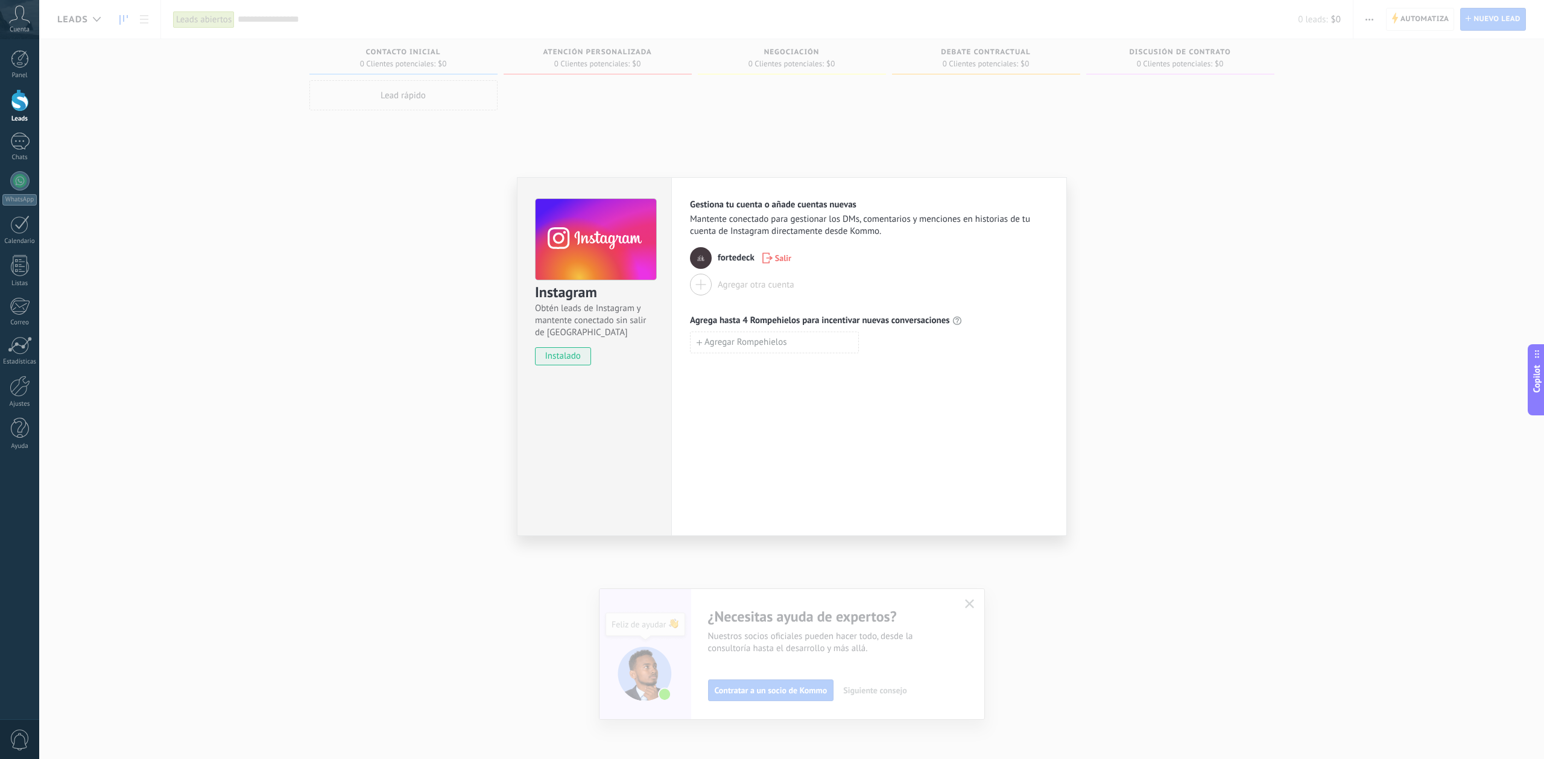
click at [1116, 227] on div "Instagram Obtén leads de Instagram y mantente conectado sin salir de Kommo inst…" at bounding box center [791, 379] width 1505 height 759
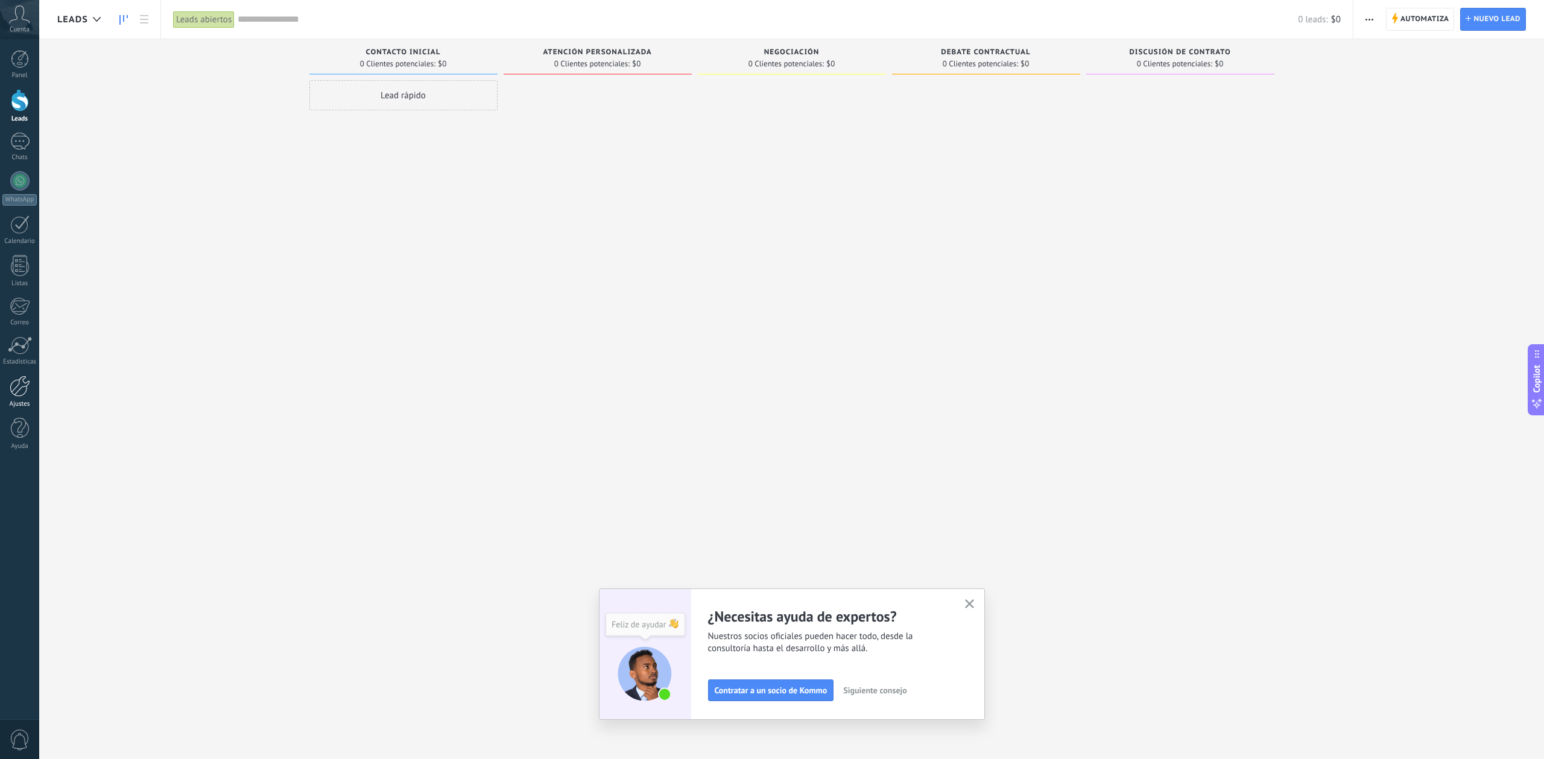
click at [17, 390] on div at bounding box center [20, 386] width 21 height 21
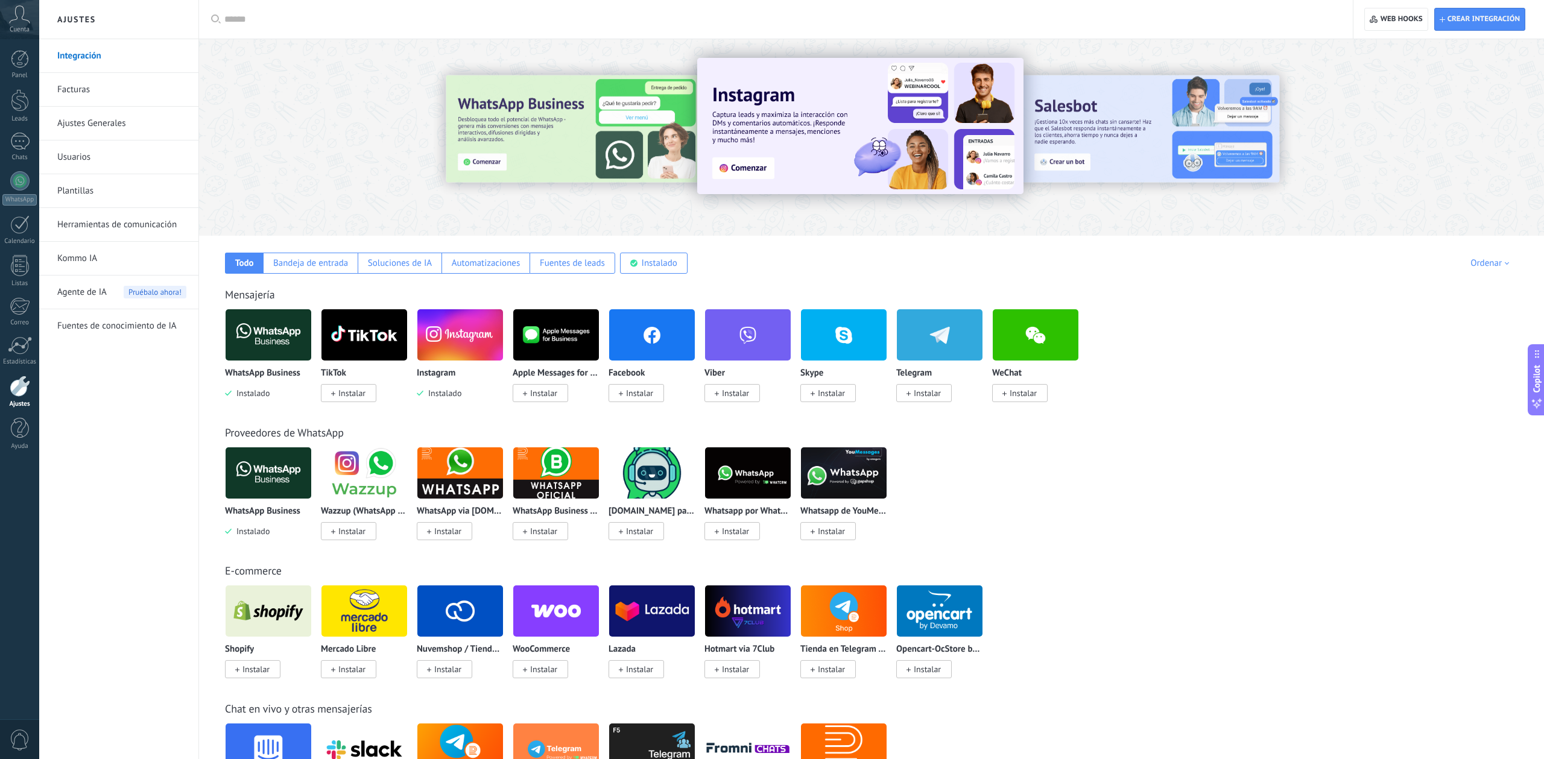
click at [356, 386] on span "Instalar" at bounding box center [348, 393] width 55 height 18
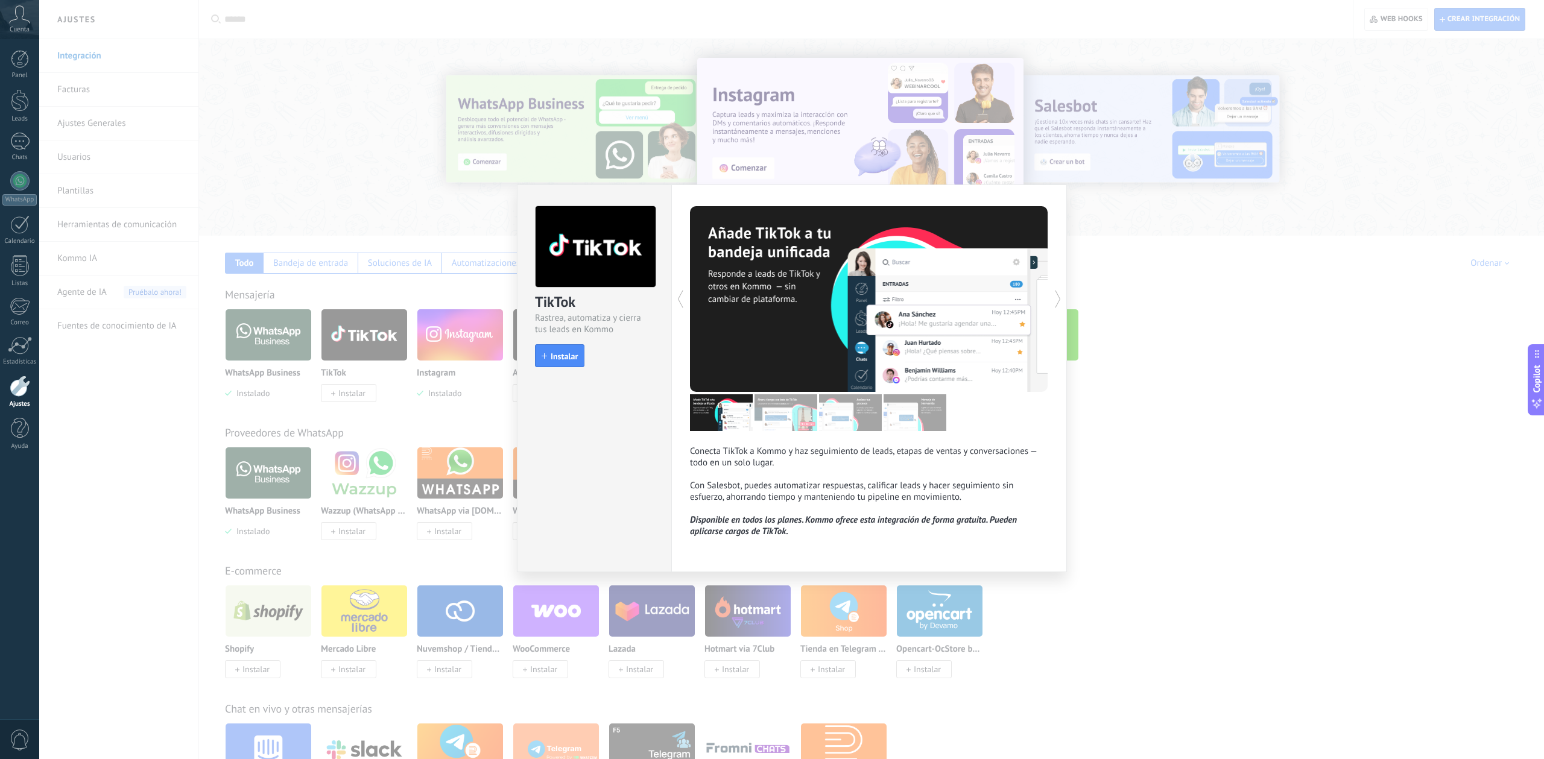
click at [1248, 388] on div "TikTok Rastrea, automatiza y cierra tus leads en Kommo install Instalar Conecta…" at bounding box center [791, 379] width 1505 height 759
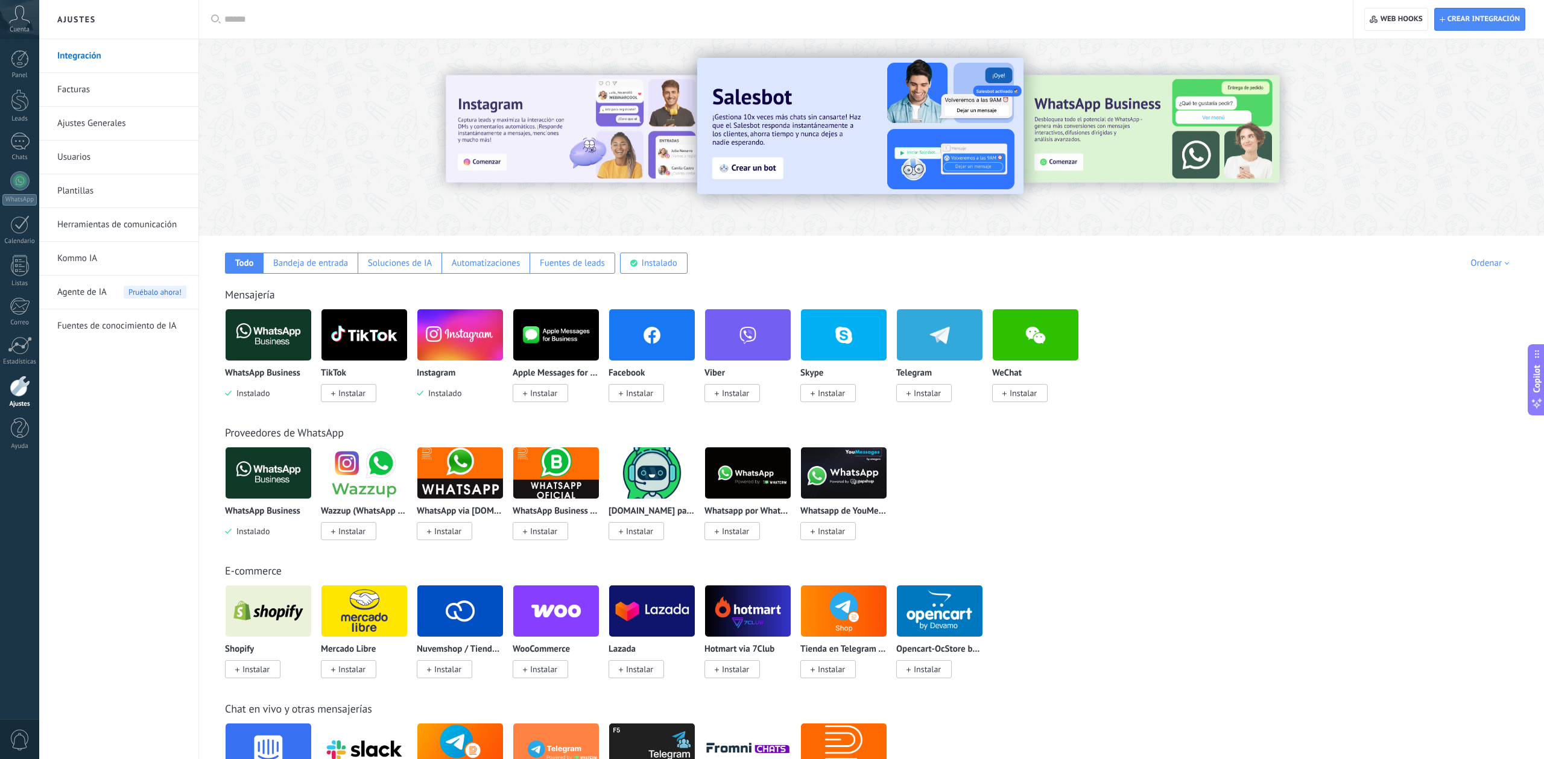
click at [634, 391] on span "Instalar" at bounding box center [639, 393] width 27 height 11
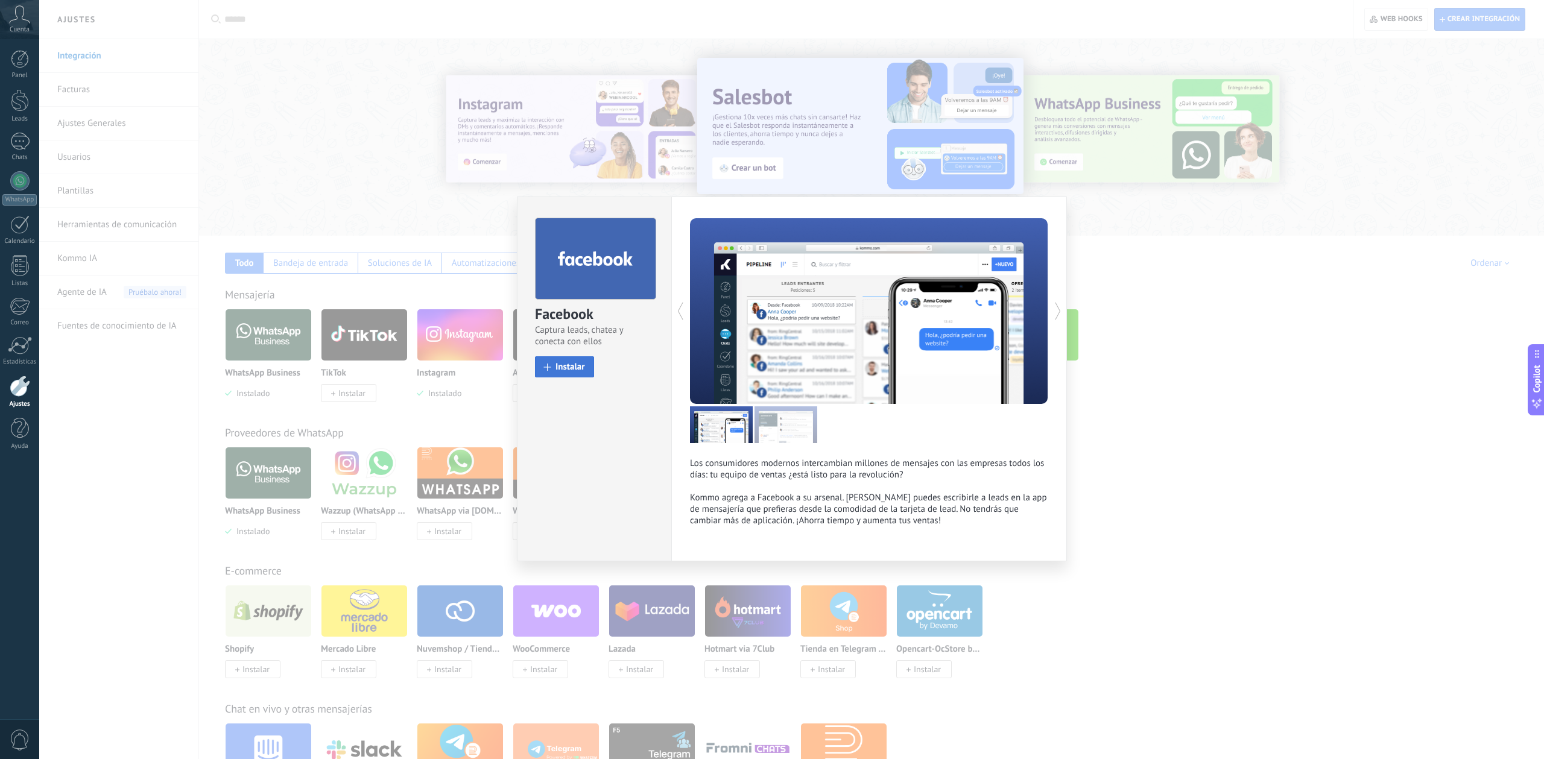
click at [583, 366] on span "Instalar" at bounding box center [570, 366] width 30 height 9
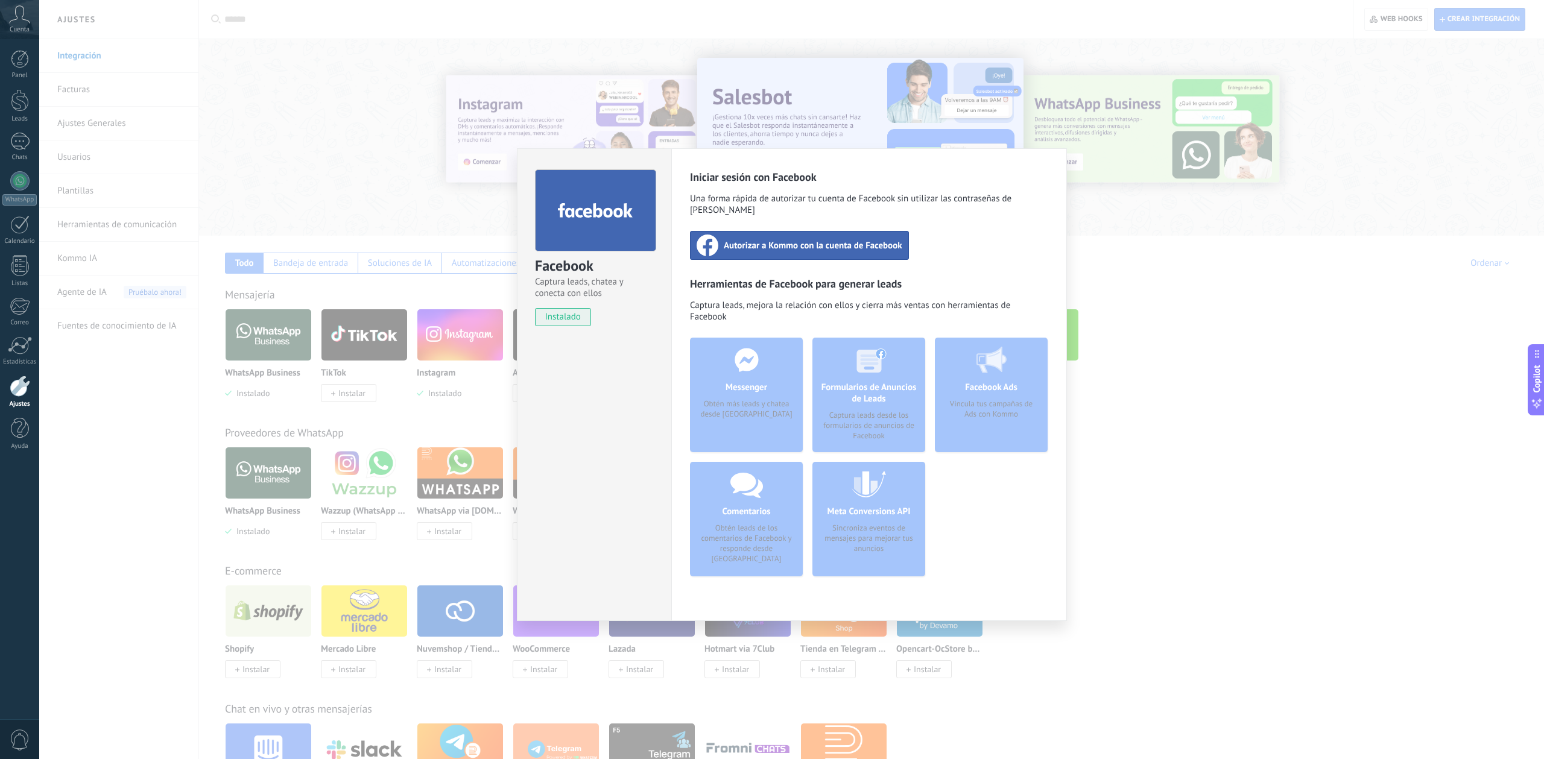
click at [1213, 315] on div "Facebook Captura leads, chatea y conecta con ellos instalado Desinstalar Inicia…" at bounding box center [791, 379] width 1505 height 759
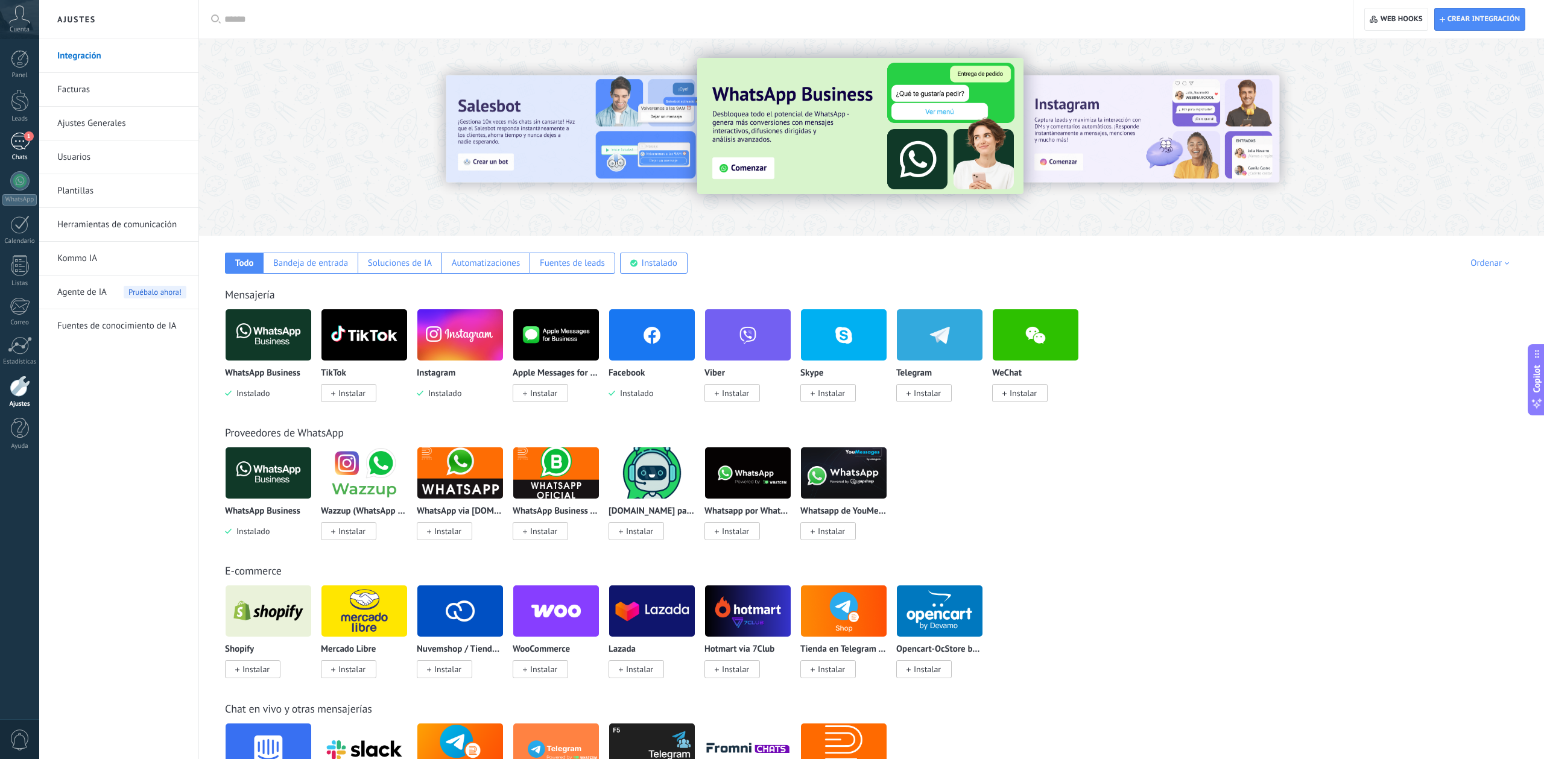
click at [14, 145] on div "1" at bounding box center [19, 141] width 19 height 17
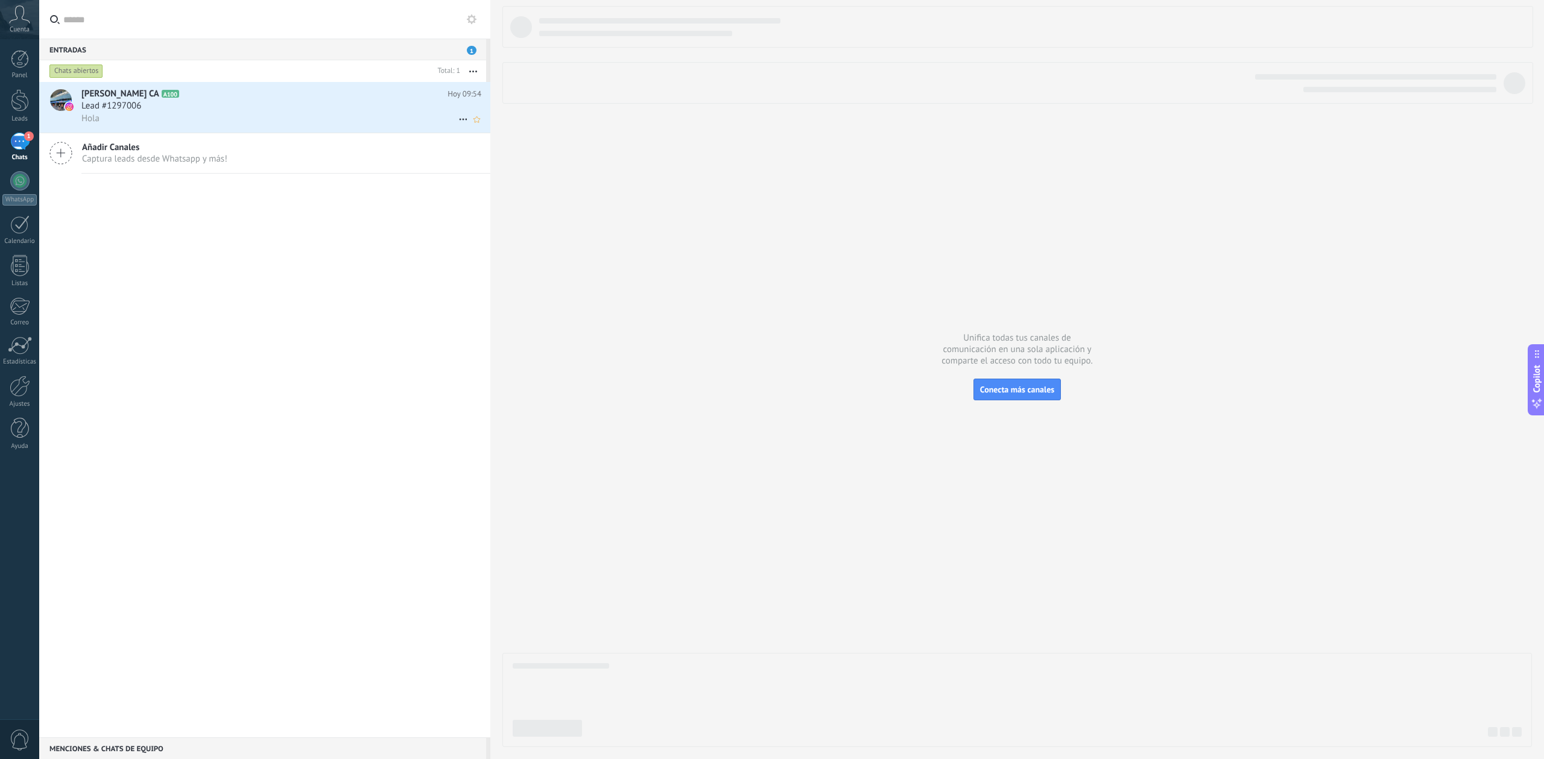
click at [164, 100] on div "Lead #1297006" at bounding box center [281, 106] width 400 height 12
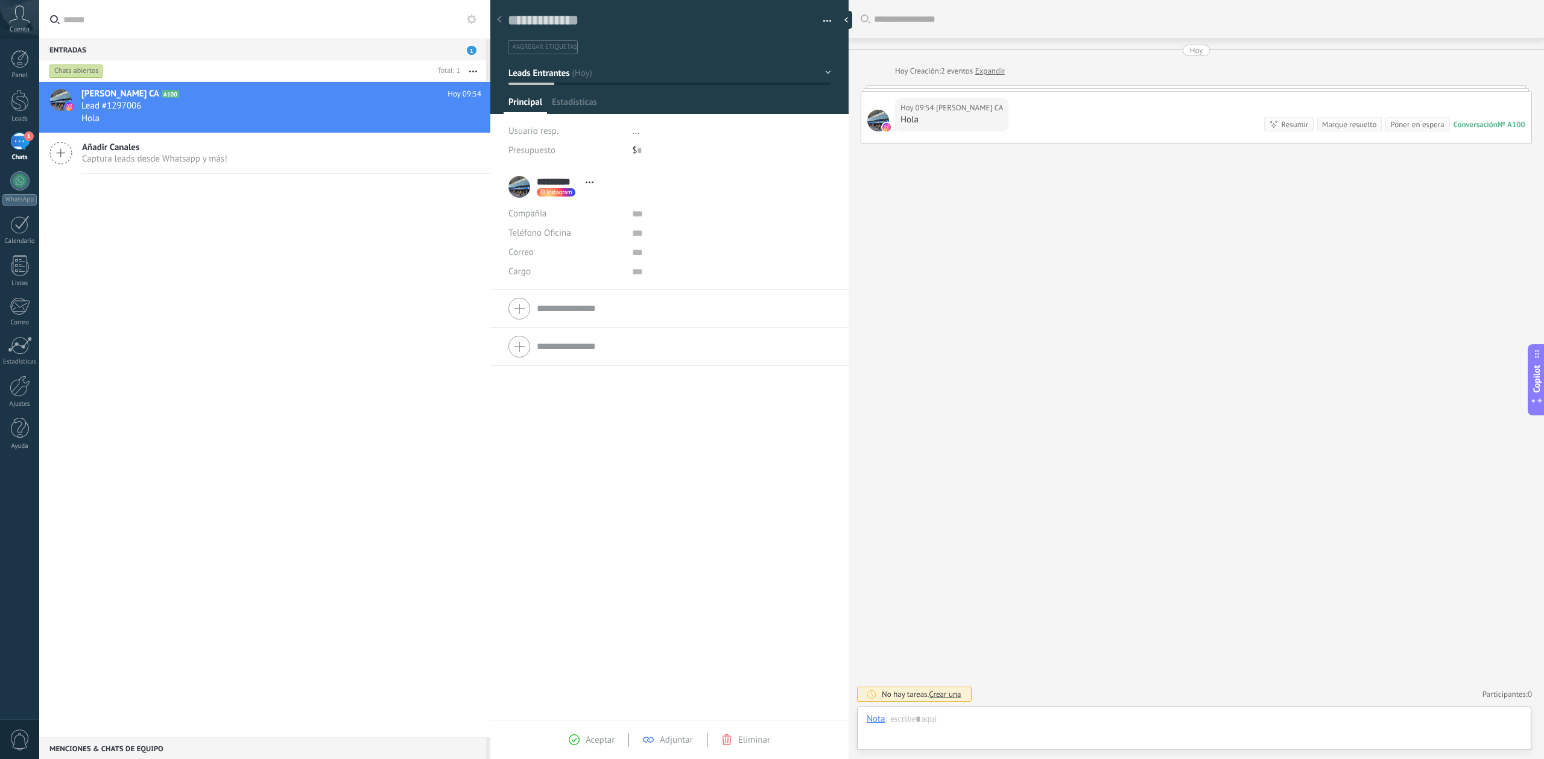
scroll to position [18, 0]
click at [32, 112] on link "Leads" at bounding box center [19, 106] width 39 height 34
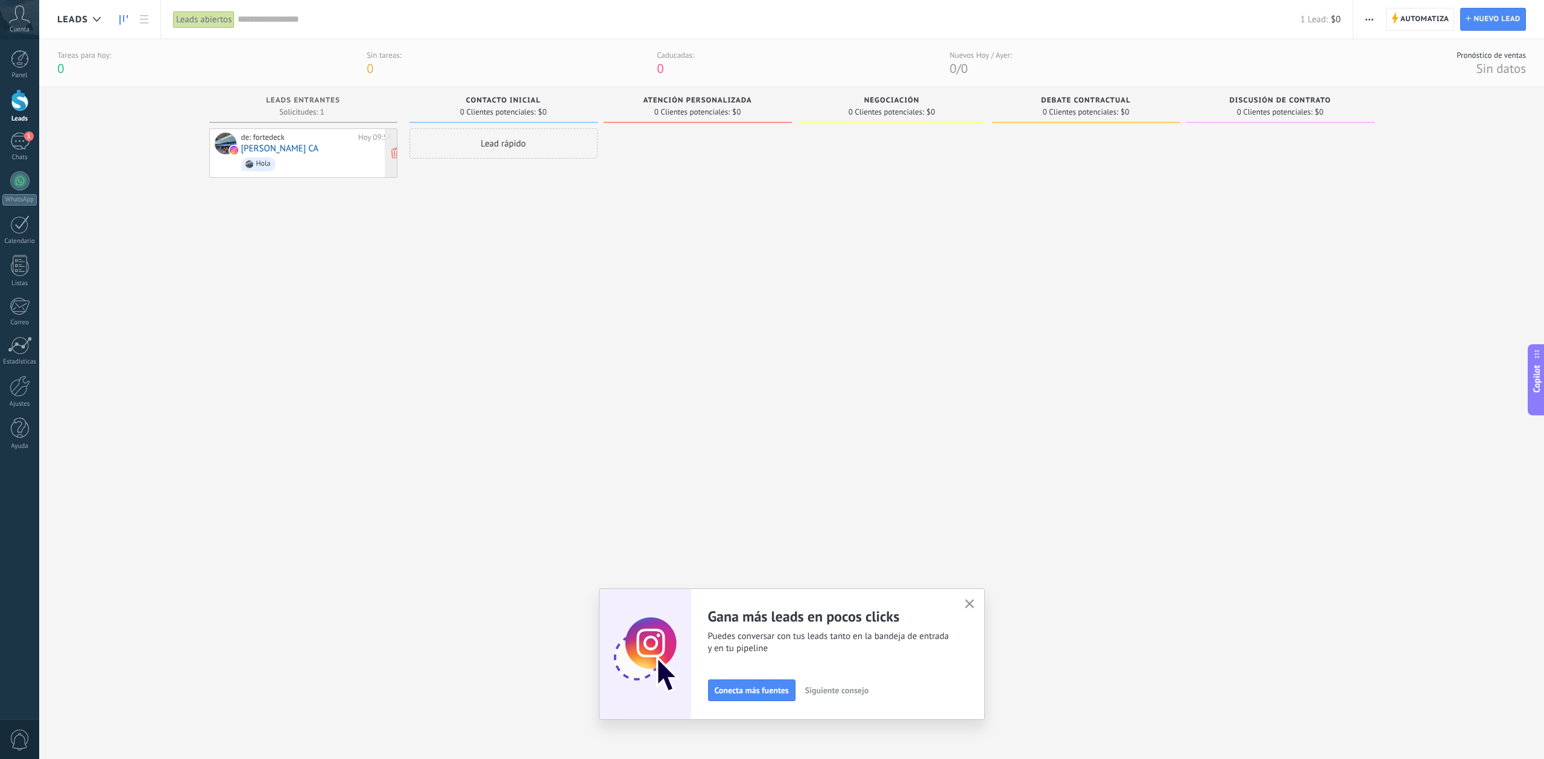
click at [284, 157] on span "Hola" at bounding box center [316, 164] width 151 height 19
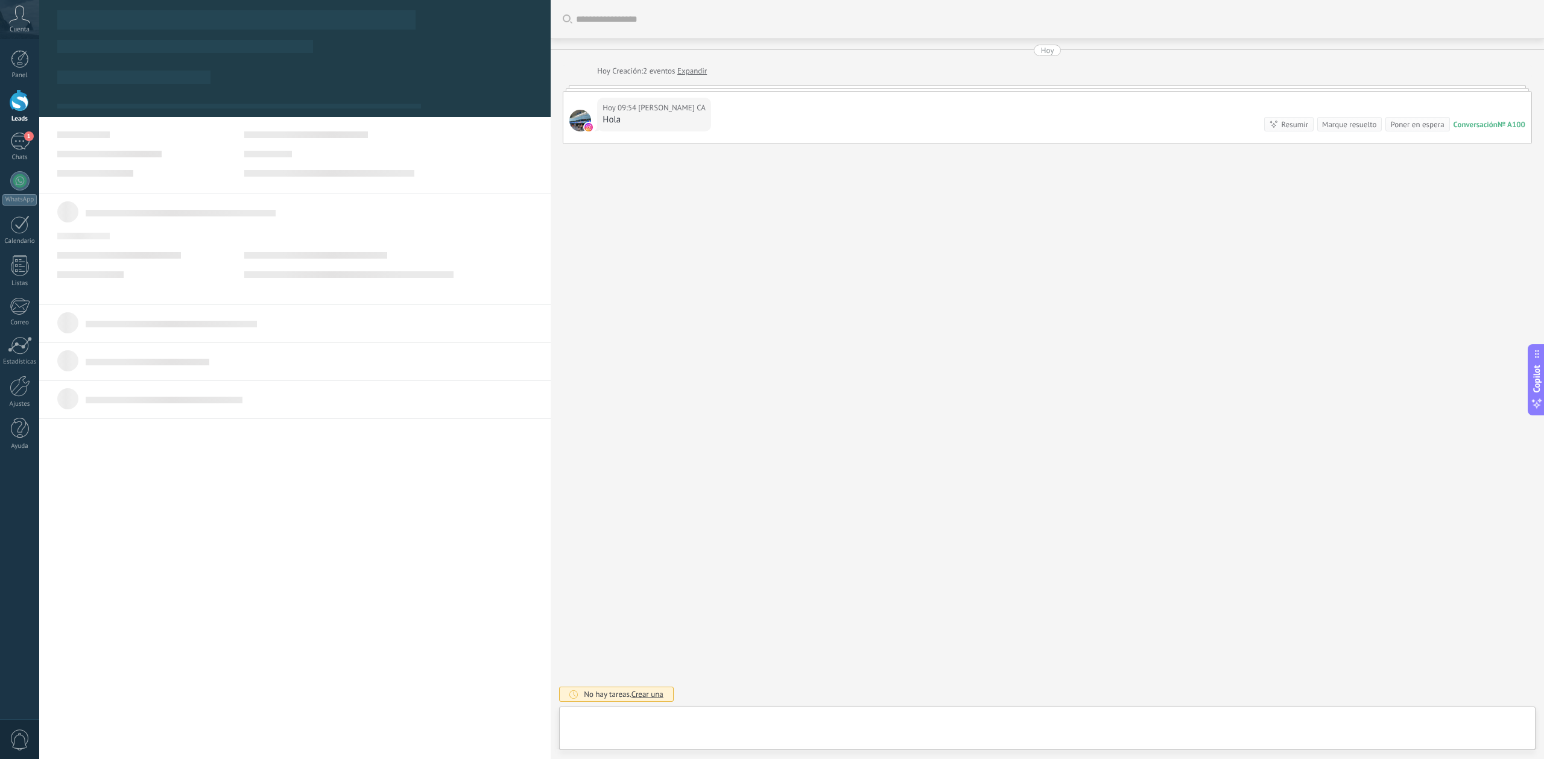
type textarea "**********"
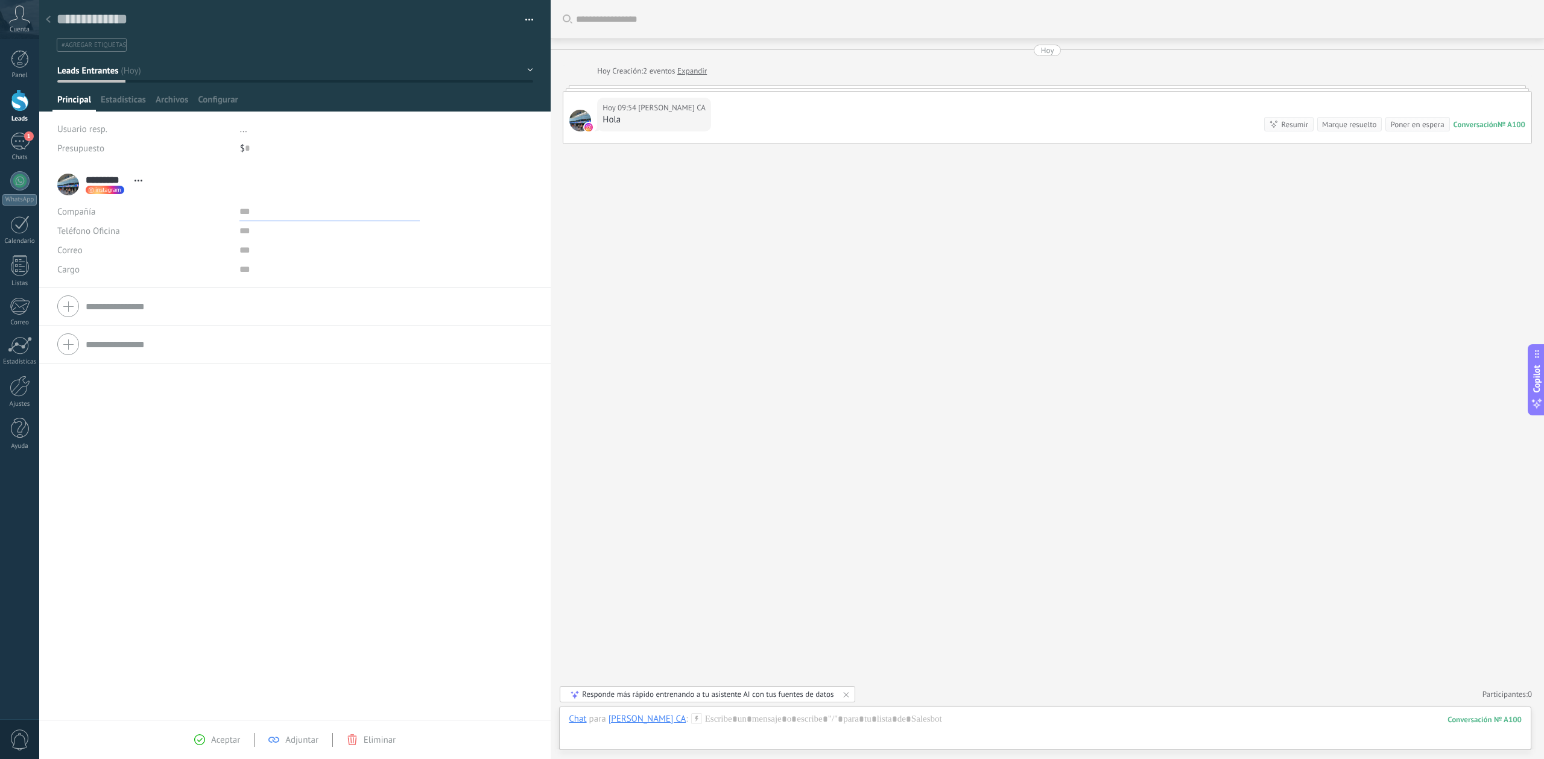
click at [240, 213] on input "text" at bounding box center [329, 211] width 180 height 19
click at [796, 305] on div "Buscar Carga más [DATE] [DATE] Creación: 2 eventos Expandir [DATE] 09:54 [PERSO…" at bounding box center [1047, 379] width 993 height 759
